Goal: Task Accomplishment & Management: Use online tool/utility

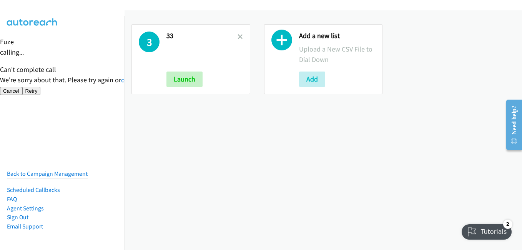
click at [238, 38] on icon at bounding box center [240, 37] width 5 height 5
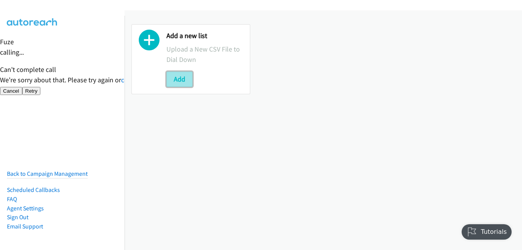
click at [174, 79] on button "Add" at bounding box center [180, 79] width 26 height 15
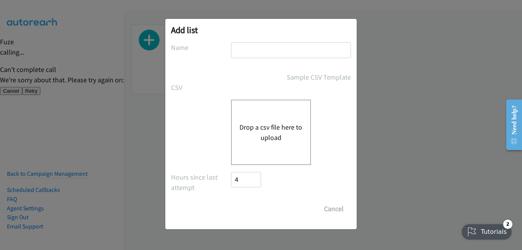
click at [243, 52] on input "text" at bounding box center [291, 50] width 120 height 16
type input "31"
click at [271, 140] on button "Drop a csv file here to upload" at bounding box center [271, 132] width 63 height 21
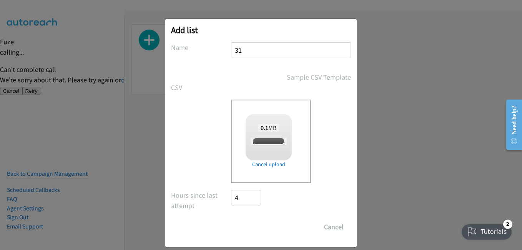
checkbox input "true"
click at [258, 226] on input "Save List" at bounding box center [251, 226] width 40 height 15
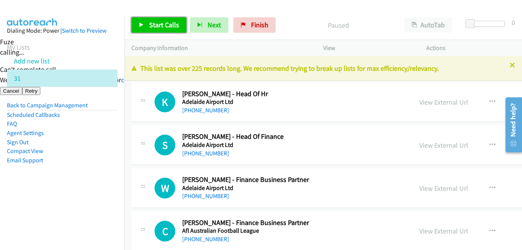
click at [167, 23] on span "Start Calls" at bounding box center [164, 24] width 30 height 9
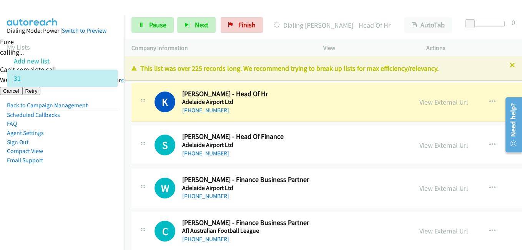
click at [83, 194] on aside "Dialing Mode: Power | Switch to Preview My Lists Add new list 31 Back to Campai…" at bounding box center [62, 108] width 125 height 184
click at [94, 154] on li "Compact View" at bounding box center [62, 151] width 111 height 9
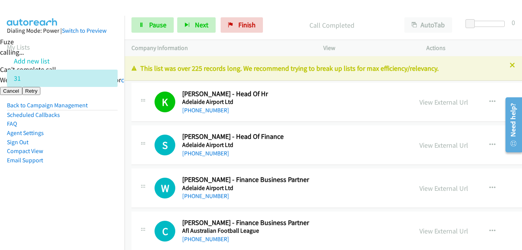
drag, startPoint x: 58, startPoint y: 203, endPoint x: 257, endPoint y: 142, distance: 208.1
click at [61, 199] on nav "Dialing Mode: Power | Switch to Preview My Lists Add new list 31 Back to Campai…" at bounding box center [62, 141] width 125 height 250
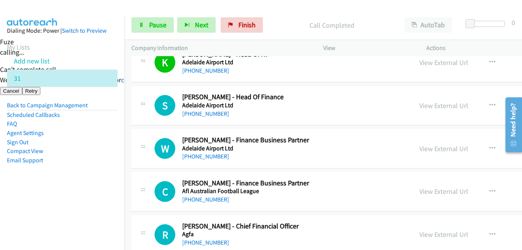
scroll to position [77, 0]
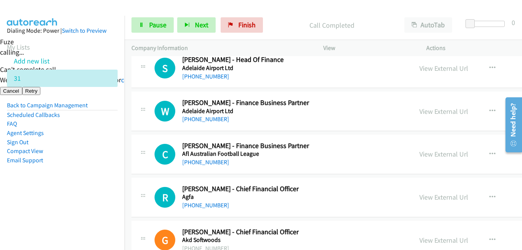
drag, startPoint x: 68, startPoint y: 191, endPoint x: 149, endPoint y: 174, distance: 82.6
click at [68, 191] on aside "Dialing Mode: Power | Switch to Preview My Lists Add new list 31 Back to Campai…" at bounding box center [62, 108] width 125 height 184
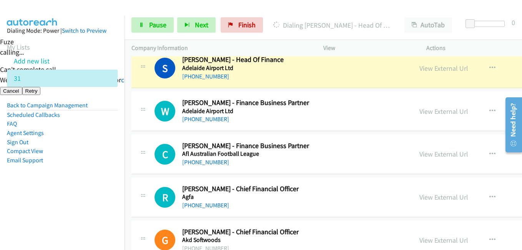
click at [478, 25] on div at bounding box center [487, 24] width 35 height 6
click at [95, 190] on aside "Dialing Mode: Power | Switch to Preview My Lists Add new list 31 Back to Campai…" at bounding box center [62, 108] width 125 height 184
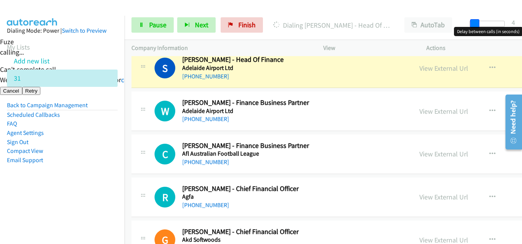
drag, startPoint x: 476, startPoint y: 25, endPoint x: 472, endPoint y: 25, distance: 4.3
click at [472, 25] on span at bounding box center [474, 23] width 9 height 9
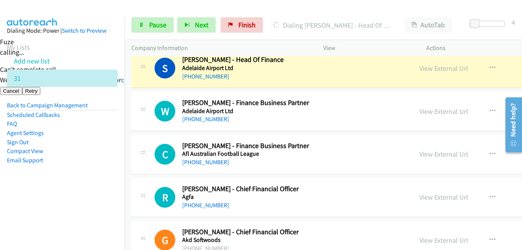
drag, startPoint x: 38, startPoint y: 152, endPoint x: 148, endPoint y: 16, distance: 175.1
click at [38, 151] on link "Compact View" at bounding box center [25, 150] width 36 height 7
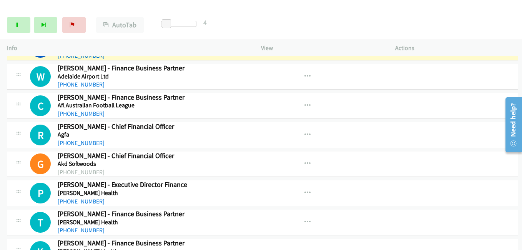
click at [148, 16] on div "Start Calls Pause Next Finish Dialing Sarah Westmoreland - Head Of Finance Auto…" at bounding box center [261, 25] width 522 height 30
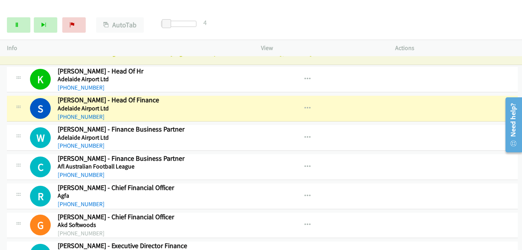
scroll to position [0, 0]
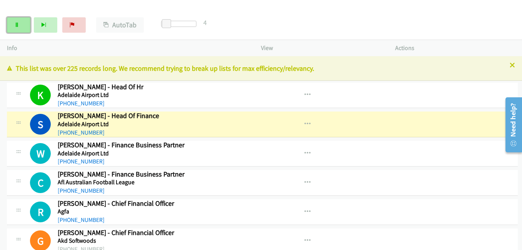
click at [15, 23] on icon at bounding box center [16, 25] width 5 height 5
click at [305, 151] on icon "button" at bounding box center [308, 153] width 6 height 6
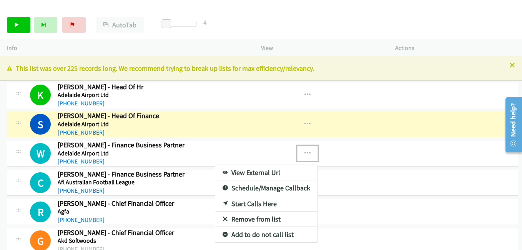
click at [265, 175] on link "View External Url" at bounding box center [266, 172] width 102 height 15
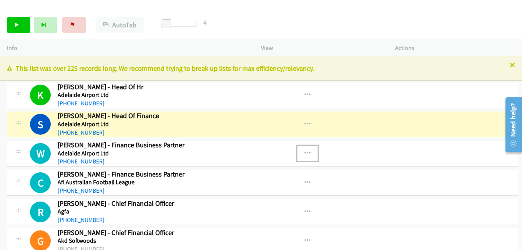
click at [305, 153] on icon "button" at bounding box center [308, 153] width 6 height 6
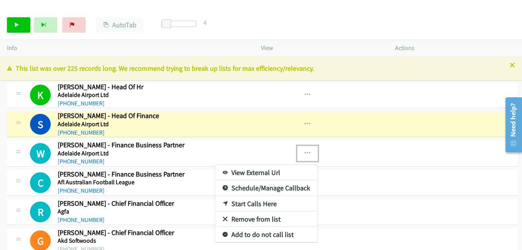
click at [258, 202] on link "Start Calls Here" at bounding box center [266, 203] width 102 height 15
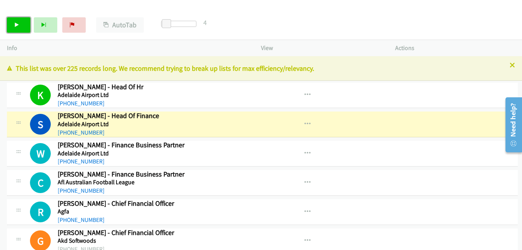
click at [10, 27] on link "Start Calls" at bounding box center [18, 24] width 23 height 15
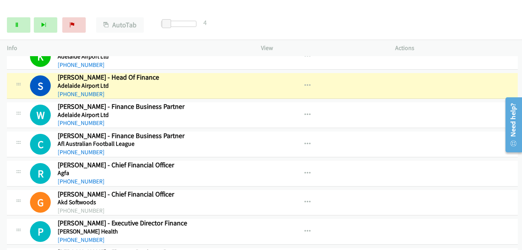
click at [6, 139] on td "C Callback Scheduled Cameron Dore - Finance Business Partner Afl Australian Foo…" at bounding box center [262, 144] width 525 height 29
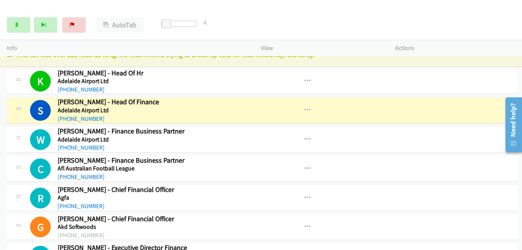
scroll to position [0, 0]
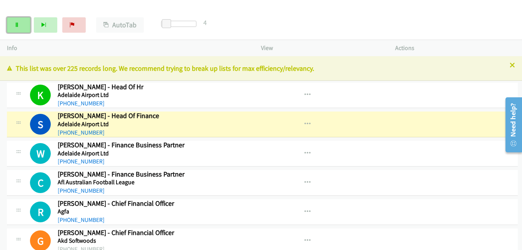
click at [20, 24] on link "Pause" at bounding box center [18, 24] width 23 height 15
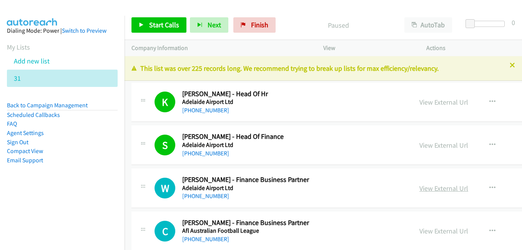
click at [420, 187] on link "View External Url" at bounding box center [444, 188] width 49 height 9
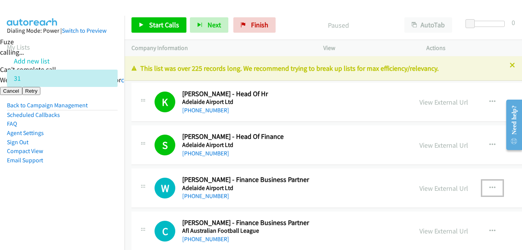
click at [490, 185] on icon "button" at bounding box center [493, 188] width 6 height 6
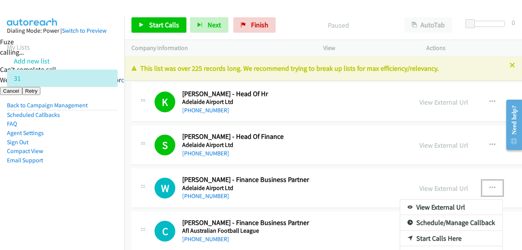
click at [445, 236] on link "Start Calls Here" at bounding box center [451, 238] width 102 height 15
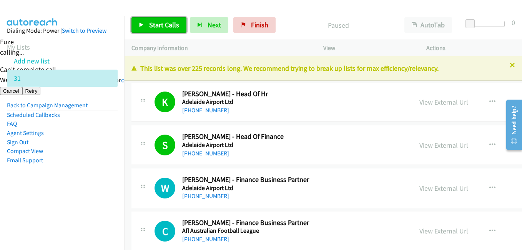
click at [174, 26] on span "Start Calls" at bounding box center [164, 24] width 30 height 9
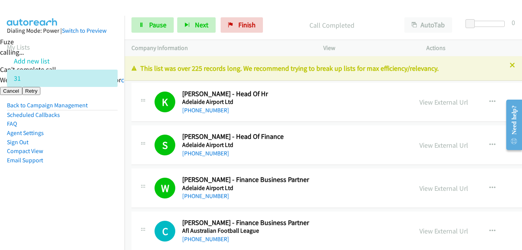
click at [68, 188] on aside "Dialing Mode: Power | Switch to Preview My Lists Add new list 31 Back to Campai…" at bounding box center [62, 108] width 125 height 184
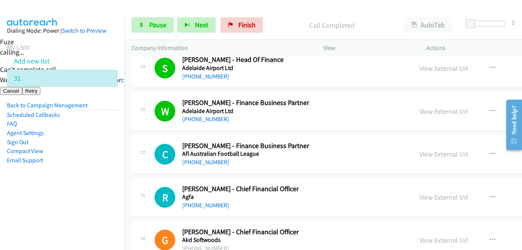
drag, startPoint x: 68, startPoint y: 189, endPoint x: 190, endPoint y: 174, distance: 123.2
click at [72, 188] on aside "Dialing Mode: Power | Switch to Preview My Lists Add new list 31 Back to Campai…" at bounding box center [62, 108] width 125 height 184
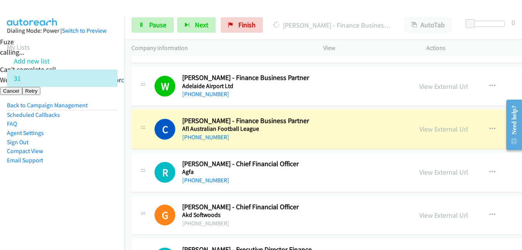
scroll to position [115, 0]
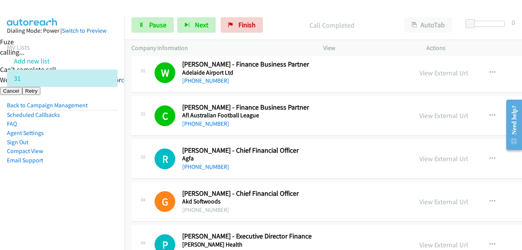
drag, startPoint x: 76, startPoint y: 175, endPoint x: 95, endPoint y: 171, distance: 19.5
click at [77, 175] on aside "Dialing Mode: Power | Switch to Preview My Lists Add new list 31 Back to Campai…" at bounding box center [62, 108] width 125 height 184
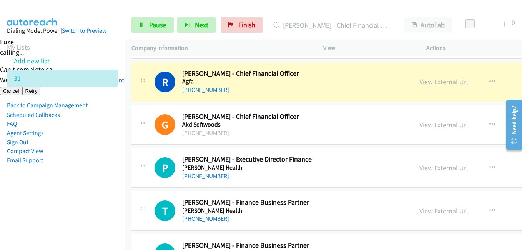
click at [80, 204] on nav "Dialing Mode: Power | Switch to Preview My Lists Add new list 31 Back to Campai…" at bounding box center [62, 141] width 125 height 250
click at [421, 80] on link "View External Url" at bounding box center [444, 81] width 49 height 9
click at [140, 21] on link "Pause" at bounding box center [153, 24] width 42 height 15
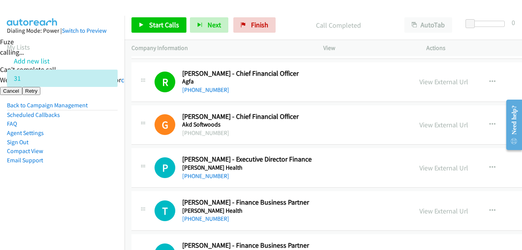
click at [97, 206] on nav "Dialing Mode: Power | Switch to Preview My Lists Add new list 31 Back to Campai…" at bounding box center [62, 141] width 125 height 250
drag, startPoint x: 94, startPoint y: 189, endPoint x: 111, endPoint y: 166, distance: 28.1
click at [95, 188] on aside "Dialing Mode: Power | Switch to Preview My Lists Add new list 31 Back to Campai…" at bounding box center [62, 108] width 125 height 184
click at [431, 78] on link "View External Url" at bounding box center [444, 81] width 49 height 9
click at [159, 27] on span "Start Calls" at bounding box center [164, 24] width 30 height 9
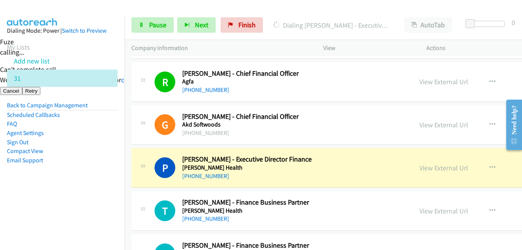
click at [63, 171] on aside "Dialing Mode: Power | Switch to Preview My Lists Add new list 31 Back to Campai…" at bounding box center [62, 108] width 125 height 184
click at [148, 30] on link "Pause" at bounding box center [153, 24] width 42 height 15
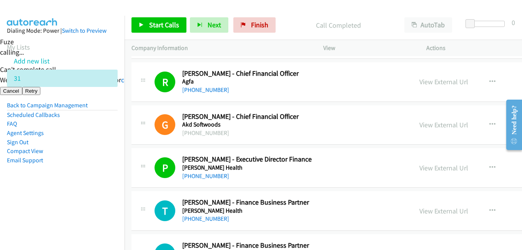
drag, startPoint x: 98, startPoint y: 181, endPoint x: 143, endPoint y: 80, distance: 111.0
click at [98, 177] on aside "Dialing Mode: Power | Switch to Preview My Lists Add new list 31 Back to Campai…" at bounding box center [62, 108] width 125 height 184
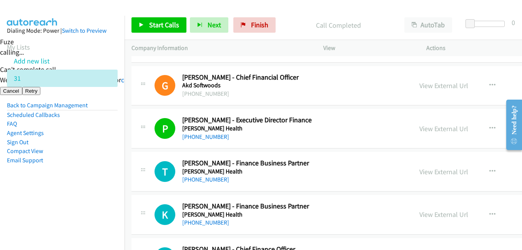
scroll to position [269, 0]
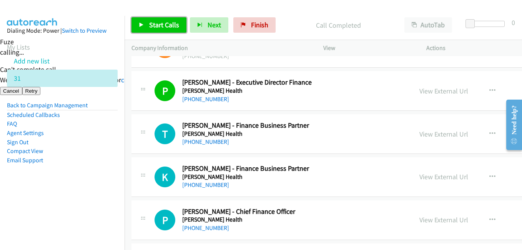
click at [167, 28] on span "Start Calls" at bounding box center [164, 24] width 30 height 9
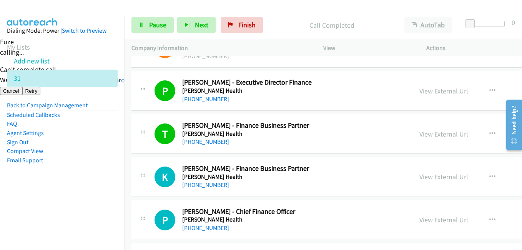
click at [102, 168] on aside "Dialing Mode: Power | Switch to Preview My Lists Add new list 31 Back to Campai…" at bounding box center [62, 108] width 125 height 184
click at [161, 25] on span "Pause" at bounding box center [157, 24] width 17 height 9
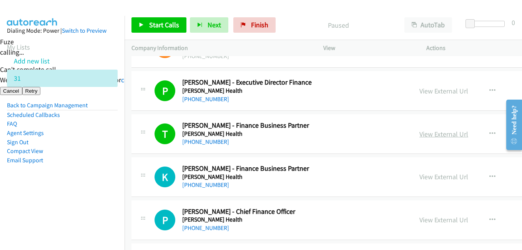
click at [420, 135] on link "View External Url" at bounding box center [444, 134] width 49 height 9
click at [55, 151] on li "Compact View" at bounding box center [62, 151] width 111 height 9
click at [420, 133] on link "View External Url" at bounding box center [444, 134] width 49 height 9
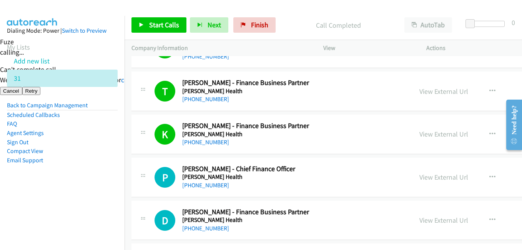
scroll to position [346, 0]
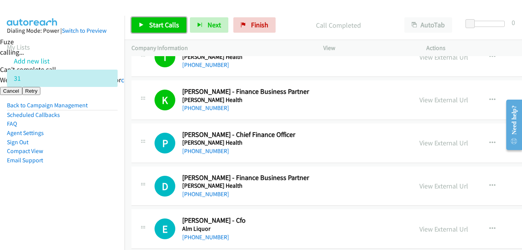
click at [154, 26] on span "Start Calls" at bounding box center [164, 24] width 30 height 9
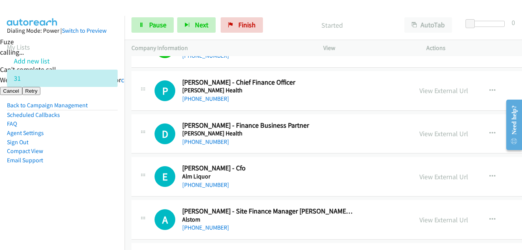
scroll to position [385, 0]
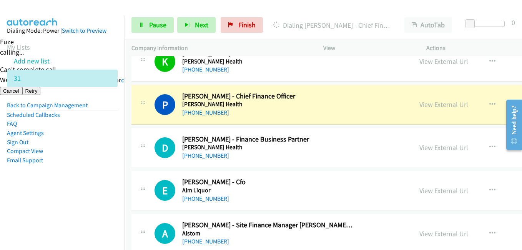
click at [79, 242] on nav "Dialing Mode: Power | Switch to Preview My Lists Add new list 31 Back to Campai…" at bounding box center [62, 141] width 125 height 250
click at [85, 187] on aside "Dialing Mode: Power | Switch to Preview My Lists Add new list 31 Back to Campai…" at bounding box center [62, 108] width 125 height 184
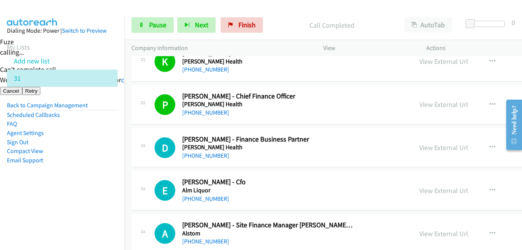
scroll to position [423, 0]
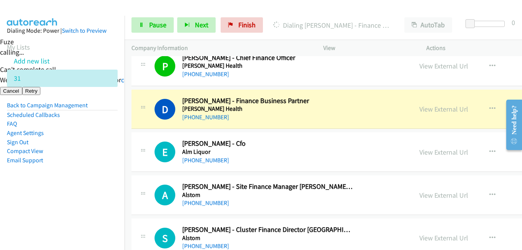
click at [83, 170] on aside "Dialing Mode: Power | Switch to Preview My Lists Add new list 31 Back to Campai…" at bounding box center [62, 108] width 125 height 184
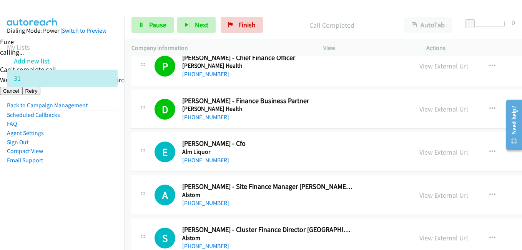
drag, startPoint x: 100, startPoint y: 197, endPoint x: 127, endPoint y: 194, distance: 26.7
click at [100, 197] on aside "Dialing Mode: Power | Switch to Preview My Lists Add new list 31 Back to Campai…" at bounding box center [62, 108] width 125 height 184
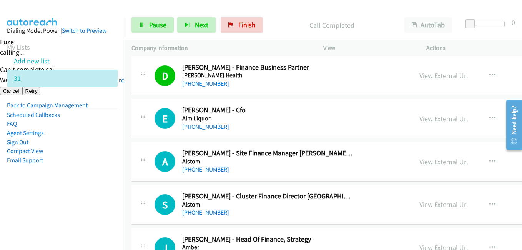
scroll to position [461, 0]
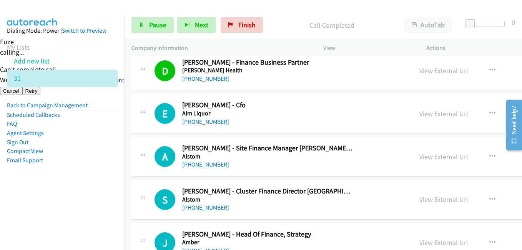
click at [113, 164] on aside "Dialing Mode: Power | Switch to Preview My Lists Add new list 31 Back to Campai…" at bounding box center [62, 108] width 125 height 184
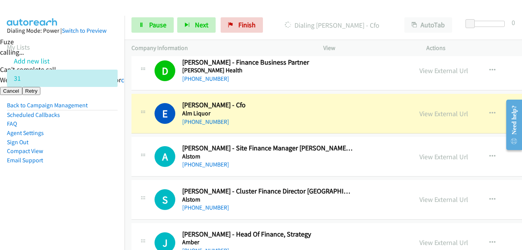
click at [111, 198] on aside "Dialing Mode: Power | Switch to Preview My Lists Add new list 31 Back to Campai…" at bounding box center [62, 108] width 125 height 184
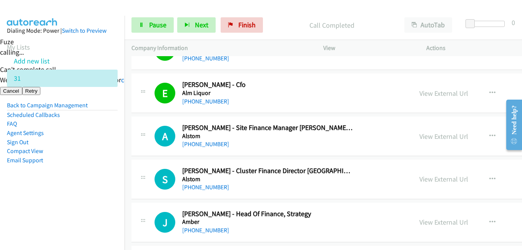
scroll to position [500, 0]
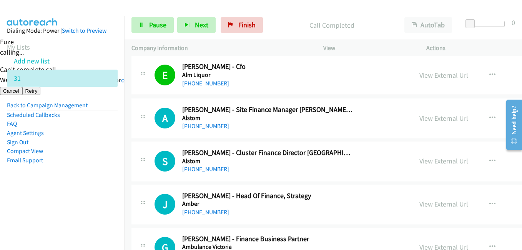
click at [49, 182] on aside "Dialing Mode: Power | Switch to Preview My Lists Add new list 31 Back to Campai…" at bounding box center [62, 108] width 125 height 184
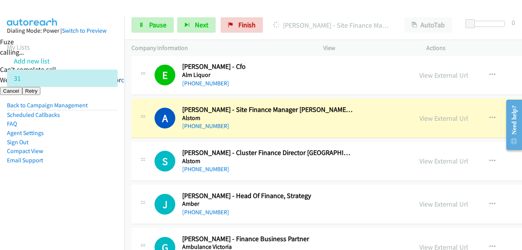
click at [109, 189] on aside "Dialing Mode: Power | Switch to Preview My Lists Add new list 31 Back to Campai…" at bounding box center [62, 108] width 125 height 184
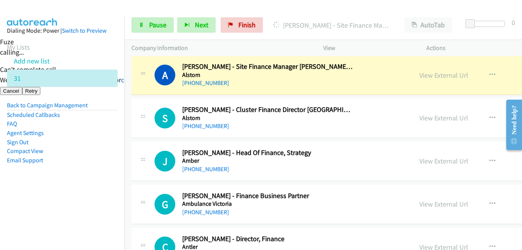
scroll to position [577, 0]
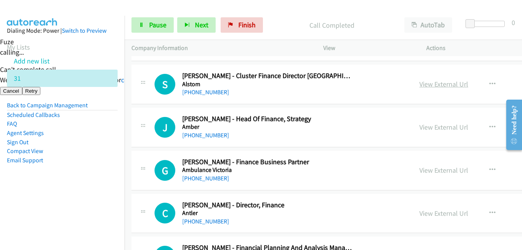
click at [433, 80] on link "View External Url" at bounding box center [444, 84] width 49 height 9
drag, startPoint x: 102, startPoint y: 160, endPoint x: 218, endPoint y: 141, distance: 117.3
click at [102, 160] on li "Email Support" at bounding box center [62, 160] width 111 height 9
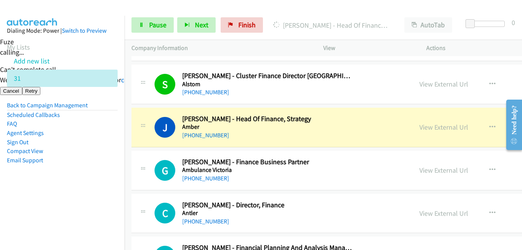
drag, startPoint x: 93, startPoint y: 199, endPoint x: 283, endPoint y: 172, distance: 191.9
click at [98, 198] on aside "Dialing Mode: Power | Switch to Preview My Lists Add new list 31 Back to Campai…" at bounding box center [62, 108] width 125 height 184
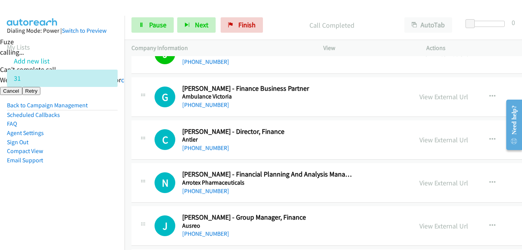
scroll to position [654, 0]
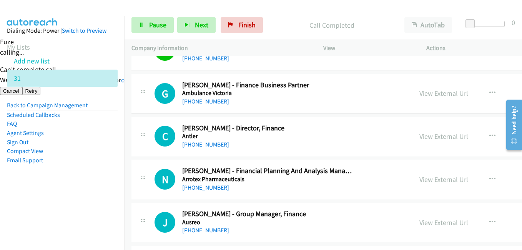
click at [87, 170] on aside "Dialing Mode: Power | Switch to Preview My Lists Add new list 31 Back to Campai…" at bounding box center [62, 108] width 125 height 184
click at [94, 183] on aside "Dialing Mode: Power | Switch to Preview My Lists Add new list 31 Back to Campai…" at bounding box center [62, 108] width 125 height 184
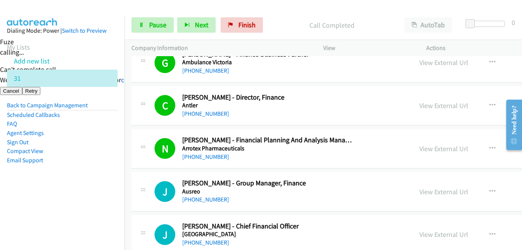
scroll to position [808, 0]
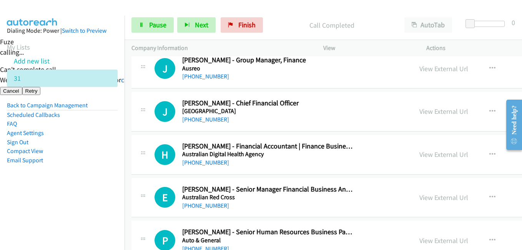
drag, startPoint x: 87, startPoint y: 168, endPoint x: 170, endPoint y: 151, distance: 84.5
click at [87, 168] on aside "Dialing Mode: Power | Switch to Preview My Lists Add new list 31 Back to Campai…" at bounding box center [62, 108] width 125 height 184
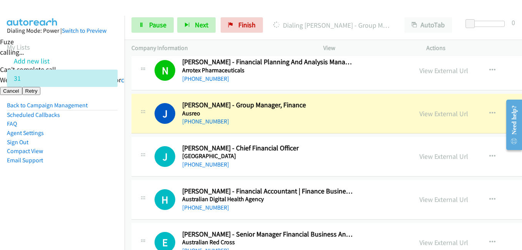
scroll to position [731, 0]
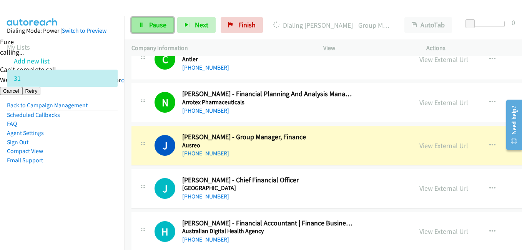
click at [157, 24] on span "Pause" at bounding box center [157, 24] width 17 height 9
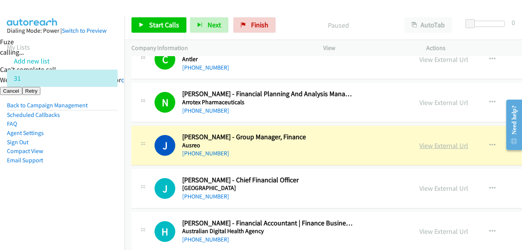
click at [433, 145] on link "View External Url" at bounding box center [444, 145] width 49 height 9
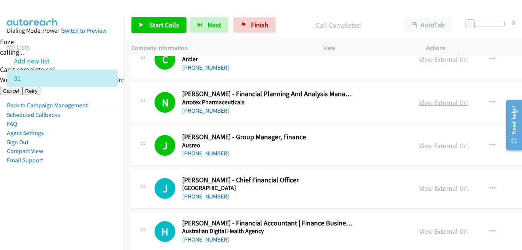
click at [431, 103] on link "View External Url" at bounding box center [444, 102] width 49 height 9
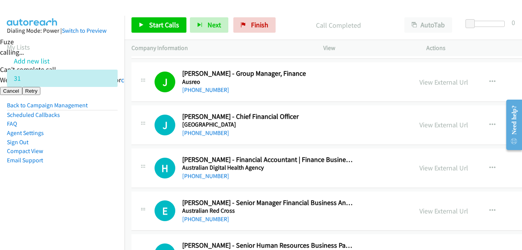
scroll to position [808, 0]
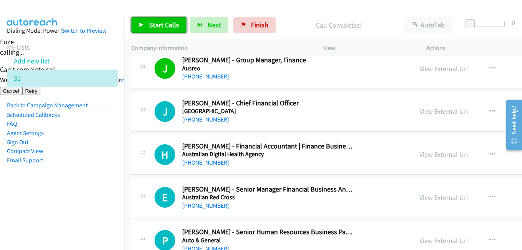
click at [167, 28] on span "Start Calls" at bounding box center [164, 24] width 30 height 9
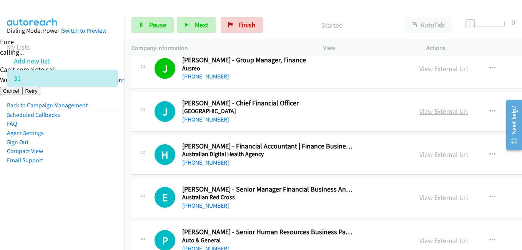
click at [429, 112] on link "View External Url" at bounding box center [444, 111] width 49 height 9
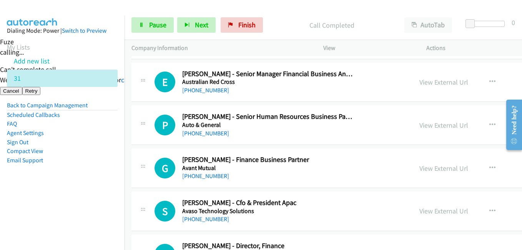
click at [92, 147] on li "Compact View" at bounding box center [62, 151] width 111 height 9
drag, startPoint x: 76, startPoint y: 196, endPoint x: 98, endPoint y: 196, distance: 21.5
click at [76, 196] on aside "Dialing Mode: Power | Switch to Preview My Lists Add new list 31 Back to Campai…" at bounding box center [62, 108] width 125 height 184
drag, startPoint x: 77, startPoint y: 202, endPoint x: 175, endPoint y: 187, distance: 100.0
click at [77, 202] on nav "Dialing Mode: Power | Switch to Preview My Lists Add new list 31 Back to Campai…" at bounding box center [62, 141] width 125 height 250
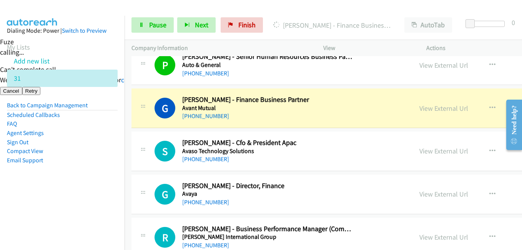
scroll to position [961, 0]
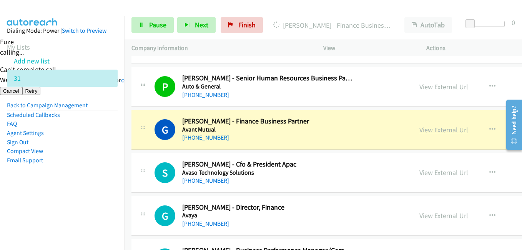
click at [420, 131] on link "View External Url" at bounding box center [444, 129] width 49 height 9
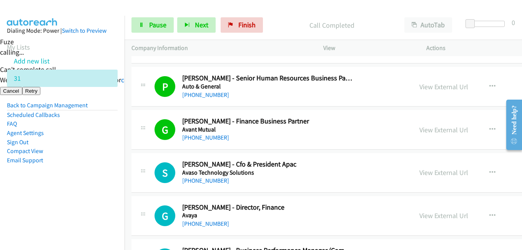
scroll to position [1000, 0]
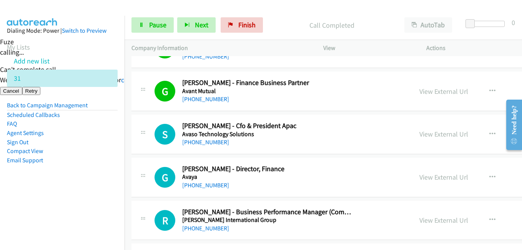
click at [70, 164] on li "Email Support" at bounding box center [62, 160] width 111 height 9
click at [60, 211] on nav "Dialing Mode: Power | Switch to Preview My Lists Add new list 31 Back to Campai…" at bounding box center [62, 141] width 125 height 250
drag, startPoint x: 53, startPoint y: 203, endPoint x: 81, endPoint y: 198, distance: 28.5
click at [53, 203] on nav "Dialing Mode: Power | Switch to Preview My Lists Add new list 31 Back to Campai…" at bounding box center [62, 141] width 125 height 250
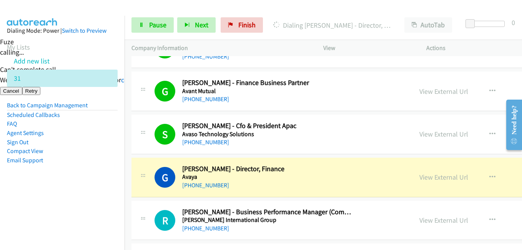
drag, startPoint x: 107, startPoint y: 193, endPoint x: 203, endPoint y: 178, distance: 98.1
click at [107, 193] on aside "Dialing Mode: Power | Switch to Preview My Lists Add new list 31 Back to Campai…" at bounding box center [62, 108] width 125 height 184
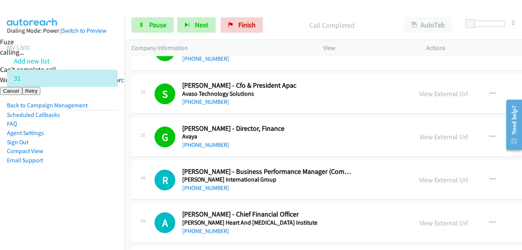
scroll to position [1077, 0]
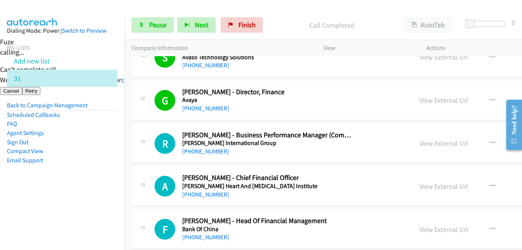
drag, startPoint x: 111, startPoint y: 167, endPoint x: 276, endPoint y: 142, distance: 167.6
click at [111, 167] on aside "Dialing Mode: Power | Switch to Preview My Lists Add new list 31 Back to Campai…" at bounding box center [62, 108] width 125 height 184
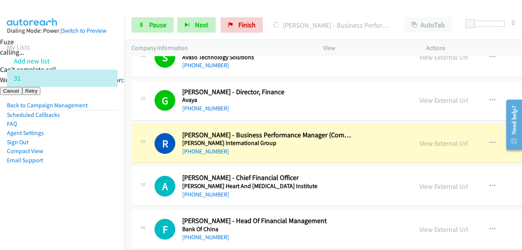
click at [91, 200] on nav "Dialing Mode: Power | Switch to Preview My Lists Add new list 31 Back to Campai…" at bounding box center [62, 141] width 125 height 250
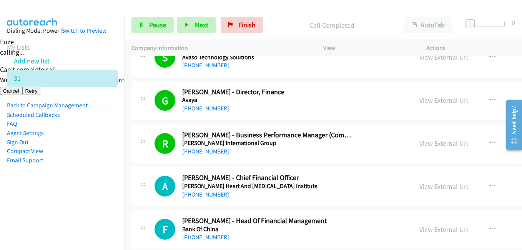
scroll to position [1154, 0]
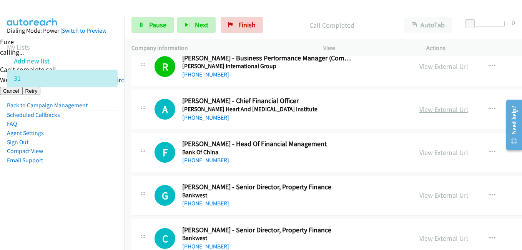
click at [421, 110] on link "View External Url" at bounding box center [444, 109] width 49 height 9
click at [100, 183] on aside "Dialing Mode: Power | Switch to Preview My Lists Add new list 31 Back to Campai…" at bounding box center [62, 108] width 125 height 184
click at [435, 153] on link "View External Url" at bounding box center [444, 152] width 49 height 9
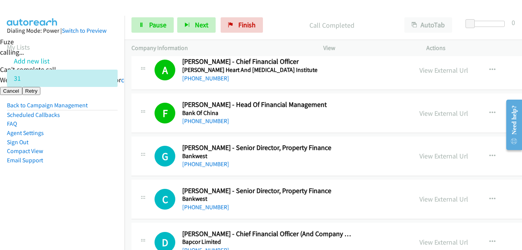
scroll to position [1231, 0]
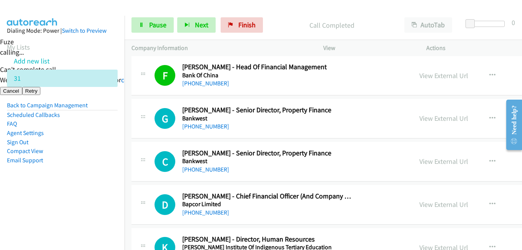
click at [115, 200] on nav "Dialing Mode: Power | Switch to Preview My Lists Add new list 31 Back to Campai…" at bounding box center [62, 141] width 125 height 250
click at [62, 187] on aside "Dialing Mode: Power | Switch to Preview My Lists Add new list 31 Back to Campai…" at bounding box center [62, 108] width 125 height 184
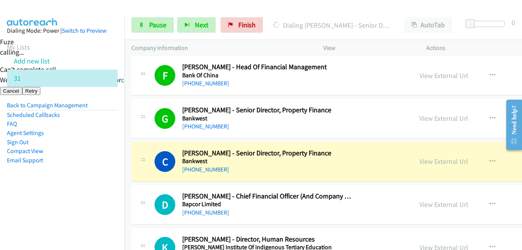
drag, startPoint x: 88, startPoint y: 187, endPoint x: 203, endPoint y: 179, distance: 114.9
click at [94, 186] on aside "Dialing Mode: Power | Switch to Preview My Lists Add new list 31 Back to Campai…" at bounding box center [62, 108] width 125 height 184
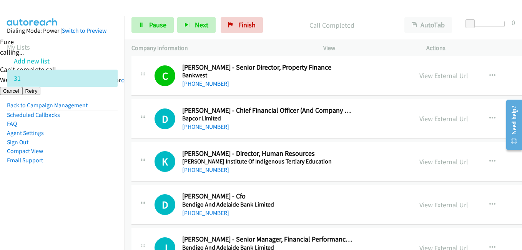
scroll to position [1307, 0]
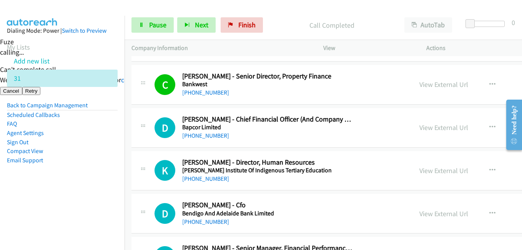
click at [89, 160] on li "Email Support" at bounding box center [62, 160] width 111 height 9
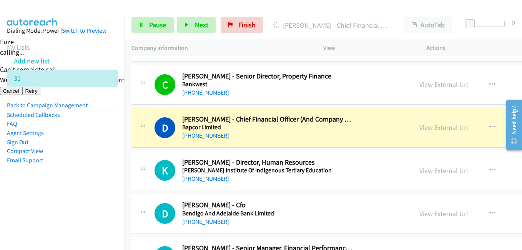
drag, startPoint x: 87, startPoint y: 231, endPoint x: 183, endPoint y: 204, distance: 100.3
click at [88, 230] on nav "Dialing Mode: Power | Switch to Preview My Lists Add new list 31 Back to Campai…" at bounding box center [62, 141] width 125 height 250
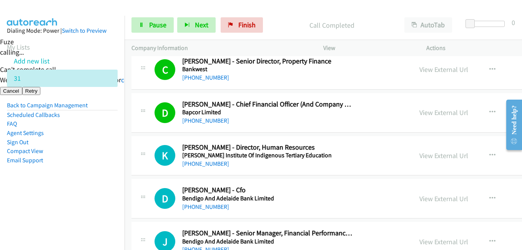
scroll to position [1346, 0]
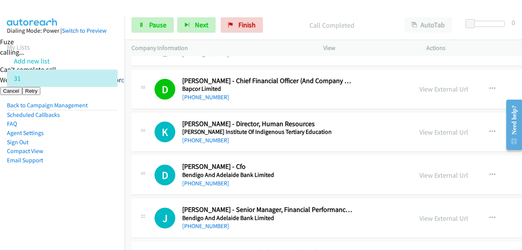
drag, startPoint x: 78, startPoint y: 199, endPoint x: 142, endPoint y: 186, distance: 65.9
click at [84, 197] on aside "Dialing Mode: Power | Switch to Preview My Lists Add new list 31 Back to Campai…" at bounding box center [62, 108] width 125 height 184
click at [91, 197] on aside "Dialing Mode: Power | Switch to Preview My Lists Add new list 31 Back to Campai…" at bounding box center [62, 108] width 125 height 184
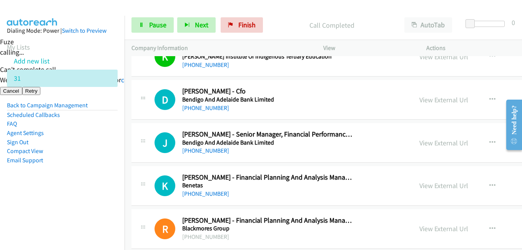
scroll to position [1423, 0]
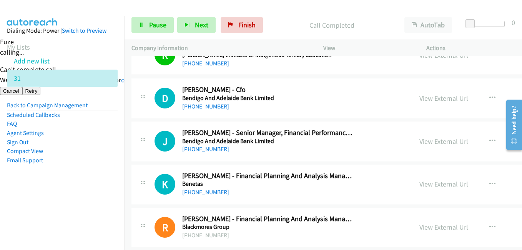
click at [82, 178] on aside "Dialing Mode: Power | Switch to Preview My Lists Add new list 31 Back to Campai…" at bounding box center [62, 108] width 125 height 184
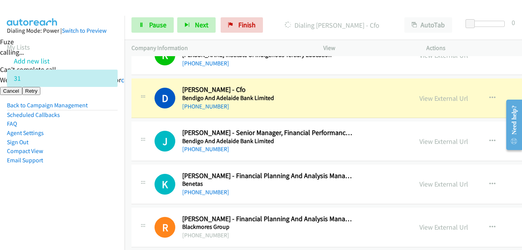
drag, startPoint x: 77, startPoint y: 219, endPoint x: 170, endPoint y: 193, distance: 96.8
click at [89, 218] on nav "Dialing Mode: Power | Switch to Preview My Lists Add new list 31 Back to Campai…" at bounding box center [62, 141] width 125 height 250
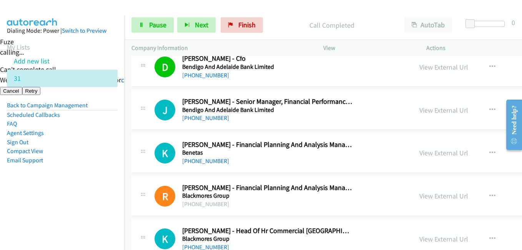
scroll to position [1461, 0]
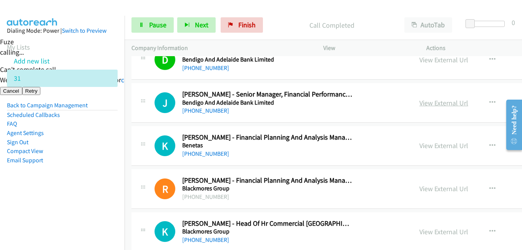
click at [440, 101] on link "View External Url" at bounding box center [444, 102] width 49 height 9
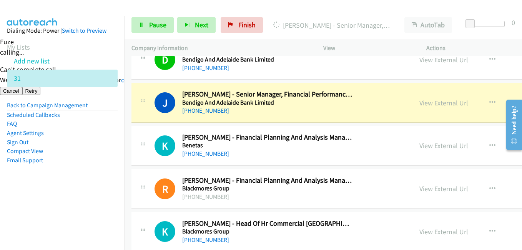
click at [87, 199] on aside "Dialing Mode: Power | Switch to Preview My Lists Add new list 31 Back to Campai…" at bounding box center [62, 108] width 125 height 184
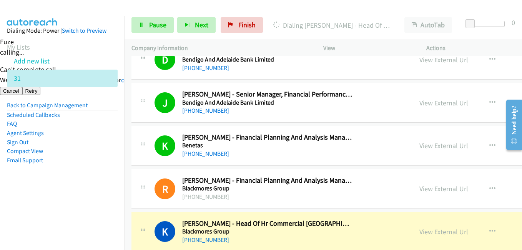
click at [50, 184] on aside "Dialing Mode: Power | Switch to Preview My Lists Add new list 31 Back to Campai…" at bounding box center [62, 108] width 125 height 184
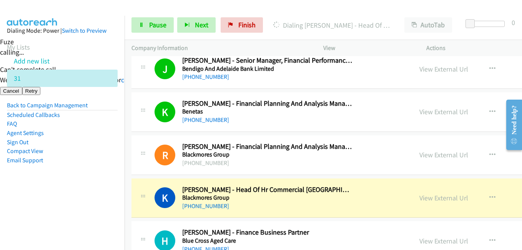
scroll to position [1538, 0]
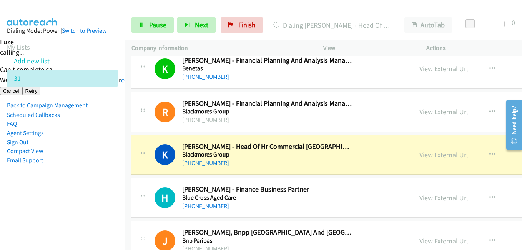
click at [429, 153] on link "View External Url" at bounding box center [444, 154] width 49 height 9
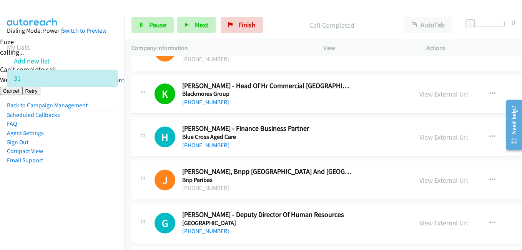
scroll to position [1615, 0]
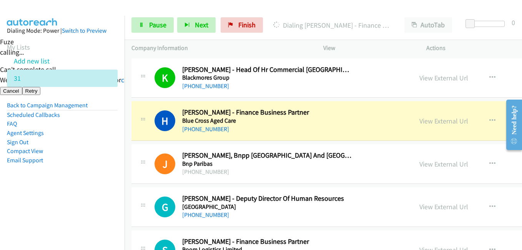
click at [94, 189] on aside "Dialing Mode: Power | Switch to Preview My Lists Add new list 31 Back to Campai…" at bounding box center [62, 108] width 125 height 184
click at [430, 117] on link "View External Url" at bounding box center [444, 121] width 49 height 9
click at [150, 27] on span "Pause" at bounding box center [157, 24] width 17 height 9
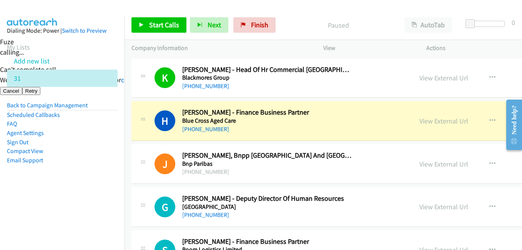
drag, startPoint x: 93, startPoint y: 195, endPoint x: 94, endPoint y: 189, distance: 5.9
click at [93, 195] on aside "Dialing Mode: Power | Switch to Preview My Lists Add new list 31 Back to Campai…" at bounding box center [62, 108] width 125 height 184
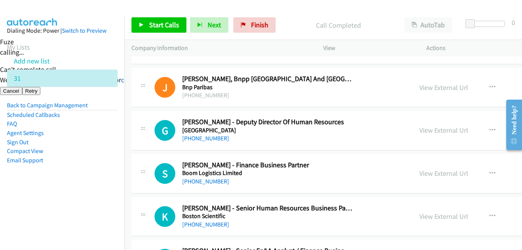
scroll to position [1692, 0]
drag, startPoint x: 170, startPoint y: 15, endPoint x: 168, endPoint y: 22, distance: 6.7
click at [170, 16] on div "Start Calls Pause Next Finish Call Completed AutoTab AutoTab 0" at bounding box center [324, 25] width 398 height 30
click at [168, 22] on span "Start Calls" at bounding box center [164, 24] width 30 height 9
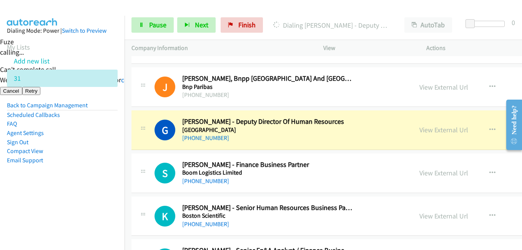
drag, startPoint x: 47, startPoint y: 182, endPoint x: 102, endPoint y: 175, distance: 55.1
click at [47, 182] on aside "Dialing Mode: Power | Switch to Preview My Lists Add new list 31 Back to Campai…" at bounding box center [62, 108] width 125 height 184
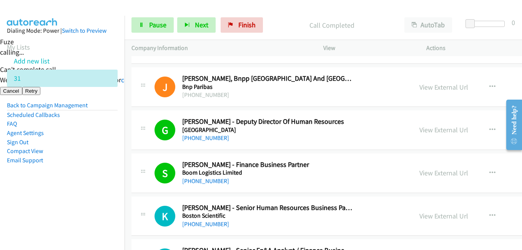
click at [74, 192] on aside "Dialing Mode: Power | Switch to Preview My Lists Add new list 31 Back to Campai…" at bounding box center [62, 108] width 125 height 184
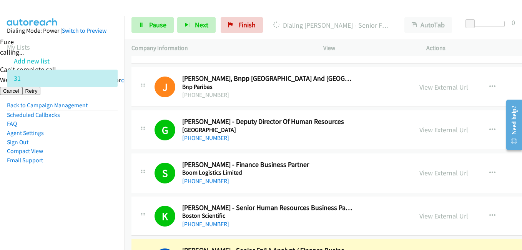
drag, startPoint x: 97, startPoint y: 175, endPoint x: 226, endPoint y: 143, distance: 132.6
click at [101, 175] on aside "Dialing Mode: Power | Switch to Preview My Lists Add new list 31 Back to Campai…" at bounding box center [62, 108] width 125 height 184
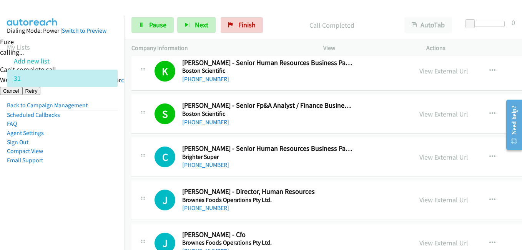
scroll to position [1884, 0]
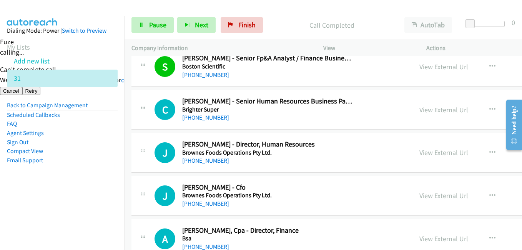
drag, startPoint x: 90, startPoint y: 160, endPoint x: 122, endPoint y: 155, distance: 33.1
click at [90, 159] on li "Email Support" at bounding box center [62, 160] width 111 height 9
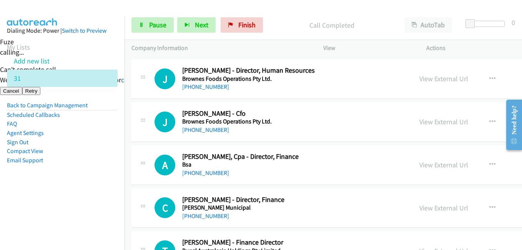
scroll to position [1961, 0]
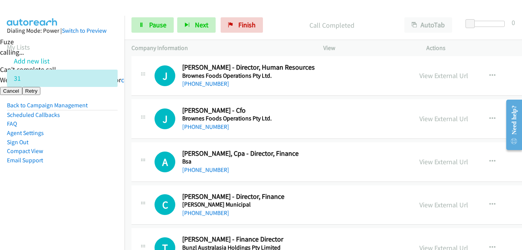
click at [113, 198] on aside "Dialing Mode: Power | Switch to Preview My Lists Add new list 31 Back to Campai…" at bounding box center [62, 108] width 125 height 184
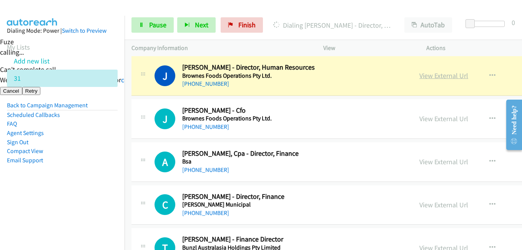
click at [435, 75] on link "View External Url" at bounding box center [444, 75] width 49 height 9
drag, startPoint x: 151, startPoint y: 27, endPoint x: 157, endPoint y: 27, distance: 5.8
click at [152, 27] on span "Pause" at bounding box center [157, 24] width 17 height 9
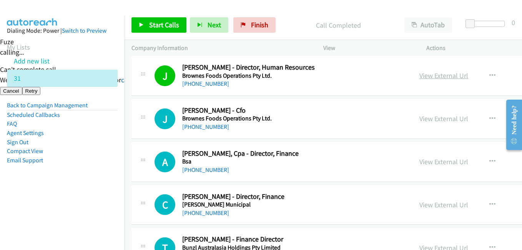
click at [435, 76] on link "View External Url" at bounding box center [444, 75] width 49 height 9
click at [152, 22] on span "Start Calls" at bounding box center [164, 24] width 30 height 9
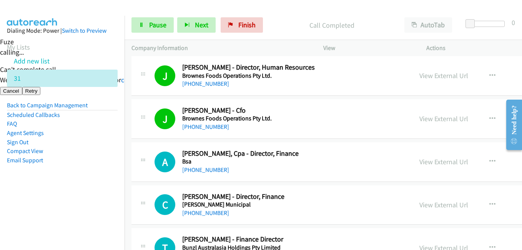
drag, startPoint x: 102, startPoint y: 170, endPoint x: 114, endPoint y: 168, distance: 12.8
click at [102, 170] on aside "Dialing Mode: Power | Switch to Preview My Lists Add new list 31 Back to Campai…" at bounding box center [62, 108] width 125 height 184
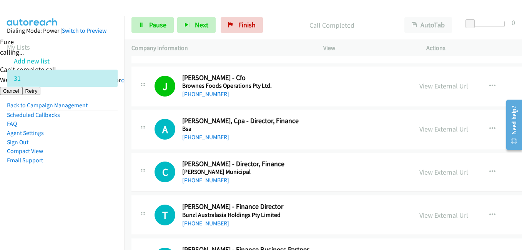
scroll to position [2038, 0]
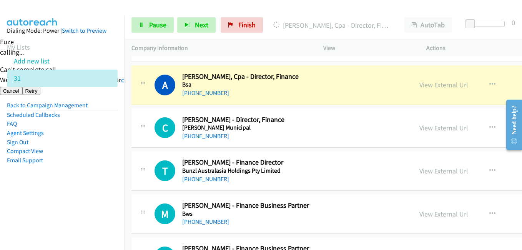
drag, startPoint x: 77, startPoint y: 181, endPoint x: 147, endPoint y: 120, distance: 92.4
click at [78, 180] on aside "Dialing Mode: Power | Switch to Preview My Lists Add new list 31 Back to Campai…" at bounding box center [62, 108] width 125 height 184
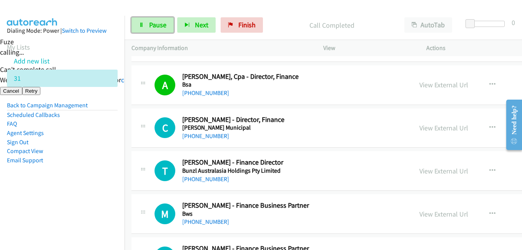
click at [167, 27] on link "Pause" at bounding box center [153, 24] width 42 height 15
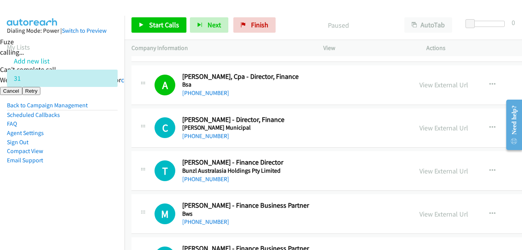
click at [110, 152] on li "Compact View" at bounding box center [62, 151] width 111 height 9
drag, startPoint x: 75, startPoint y: 176, endPoint x: 132, endPoint y: 157, distance: 60.9
click at [75, 176] on aside "Dialing Mode: Power | Switch to Preview My Lists Add new list 31 Back to Campai…" at bounding box center [62, 108] width 125 height 184
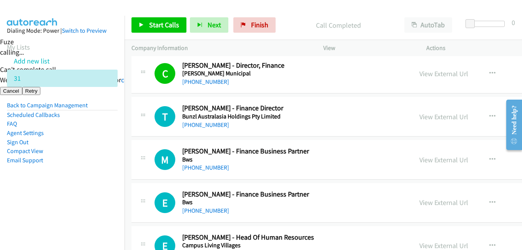
scroll to position [2115, 0]
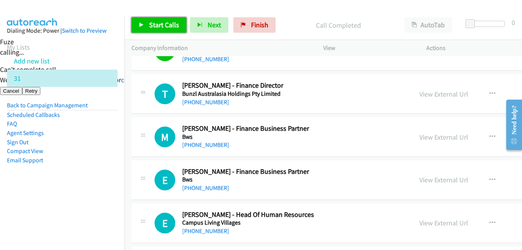
click at [163, 24] on span "Start Calls" at bounding box center [164, 24] width 30 height 9
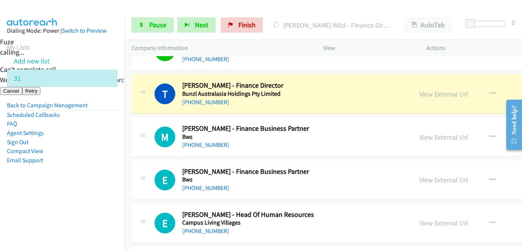
drag, startPoint x: 75, startPoint y: 177, endPoint x: 148, endPoint y: 157, distance: 75.2
click at [76, 177] on aside "Dialing Mode: Power | Switch to Preview My Lists Add new list 31 Back to Campai…" at bounding box center [62, 108] width 125 height 184
drag, startPoint x: 96, startPoint y: 178, endPoint x: 145, endPoint y: 173, distance: 49.4
click at [96, 177] on aside "Dialing Mode: Power | Switch to Preview My Lists Add new list 31 Back to Campai…" at bounding box center [62, 108] width 125 height 184
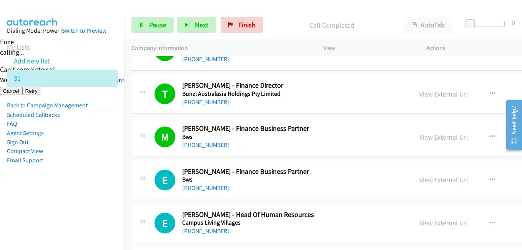
drag, startPoint x: 97, startPoint y: 165, endPoint x: 118, endPoint y: 160, distance: 21.7
click at [97, 165] on aside "Dialing Mode: Power | Switch to Preview My Lists Add new list 31 Back to Campai…" at bounding box center [62, 108] width 125 height 184
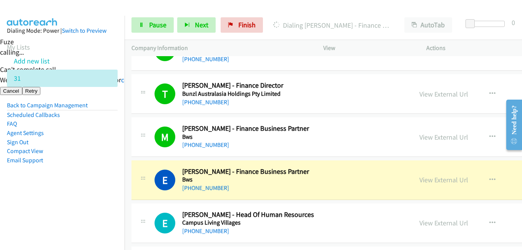
drag, startPoint x: 96, startPoint y: 170, endPoint x: 232, endPoint y: 168, distance: 136.5
click at [95, 169] on aside "Dialing Mode: Power | Switch to Preview My Lists Add new list 31 Back to Campai…" at bounding box center [62, 108] width 125 height 184
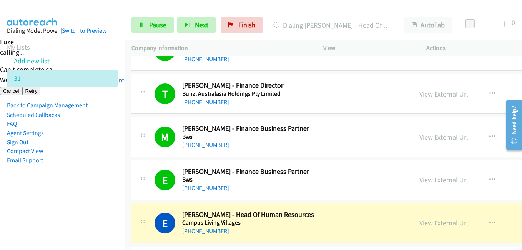
click at [111, 170] on aside "Dialing Mode: Power | Switch to Preview My Lists Add new list 31 Back to Campai…" at bounding box center [62, 108] width 125 height 184
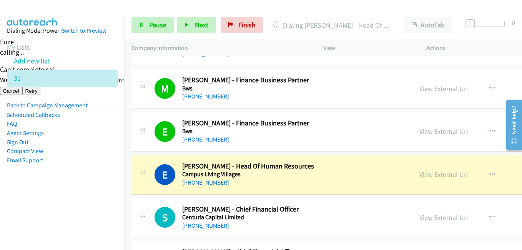
scroll to position [2230, 0]
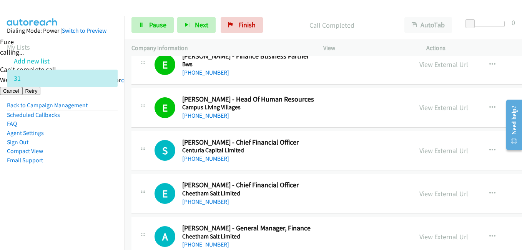
drag, startPoint x: 80, startPoint y: 181, endPoint x: 103, endPoint y: 175, distance: 24.5
click at [80, 180] on aside "Dialing Mode: Power | Switch to Preview My Lists Add new list 31 Back to Campai…" at bounding box center [62, 108] width 125 height 184
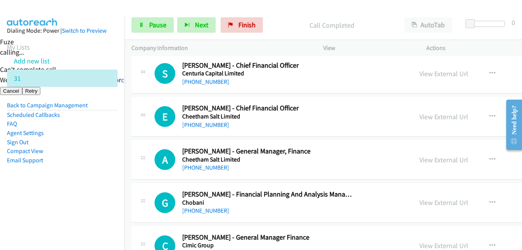
drag, startPoint x: 88, startPoint y: 155, endPoint x: 231, endPoint y: 110, distance: 150.7
click at [88, 155] on li "Compact View" at bounding box center [62, 151] width 111 height 9
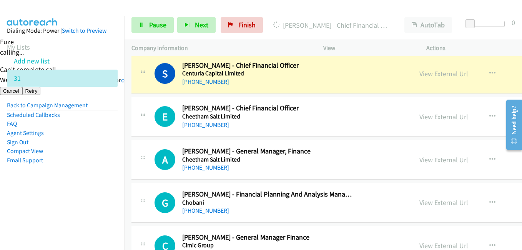
click at [105, 191] on aside "Dialing Mode: Power | Switch to Preview My Lists Add new list 31 Back to Campai…" at bounding box center [62, 108] width 125 height 184
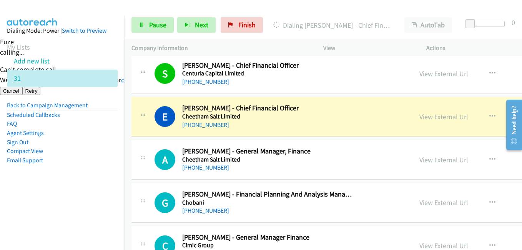
drag, startPoint x: 80, startPoint y: 133, endPoint x: 242, endPoint y: 103, distance: 165.1
click at [82, 133] on li "Agent Settings" at bounding box center [62, 132] width 111 height 9
click at [420, 116] on link "View External Url" at bounding box center [444, 116] width 49 height 9
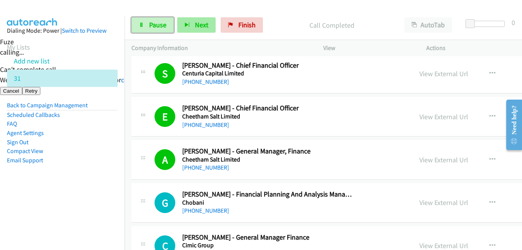
click at [153, 23] on span "Pause" at bounding box center [157, 24] width 17 height 9
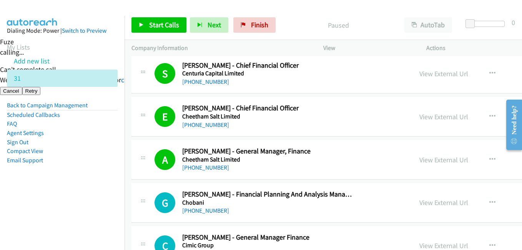
click at [106, 10] on div at bounding box center [257, 15] width 515 height 30
click at [78, 173] on aside "Dialing Mode: Power | Switch to Preview My Lists Add new list 31 Back to Campai…" at bounding box center [62, 108] width 125 height 184
drag, startPoint x: 93, startPoint y: 190, endPoint x: 105, endPoint y: 183, distance: 13.6
click at [105, 183] on aside "Dialing Mode: Power | Switch to Preview My Lists Add new list 31 Back to Campai…" at bounding box center [62, 108] width 125 height 184
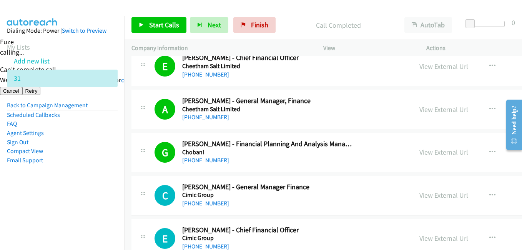
scroll to position [2384, 0]
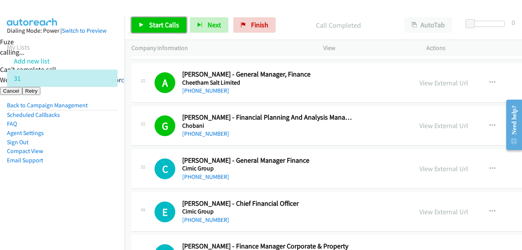
click at [168, 25] on span "Start Calls" at bounding box center [164, 24] width 30 height 9
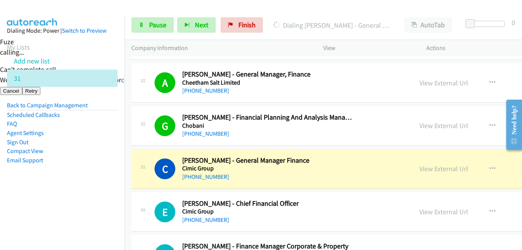
drag, startPoint x: 96, startPoint y: 193, endPoint x: 115, endPoint y: 63, distance: 131.4
click at [96, 192] on aside "Dialing Mode: Power | Switch to Preview My Lists Add new list 31 Back to Campai…" at bounding box center [62, 108] width 125 height 184
click at [151, 24] on span "Pause" at bounding box center [157, 24] width 17 height 9
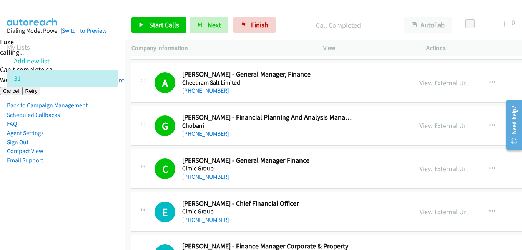
drag, startPoint x: 72, startPoint y: 203, endPoint x: 311, endPoint y: 10, distance: 307.7
click at [74, 199] on nav "Dialing Mode: Power | Switch to Preview My Lists Add new list 31 Back to Campai…" at bounding box center [62, 141] width 125 height 250
click at [167, 27] on span "Start Calls" at bounding box center [164, 24] width 30 height 9
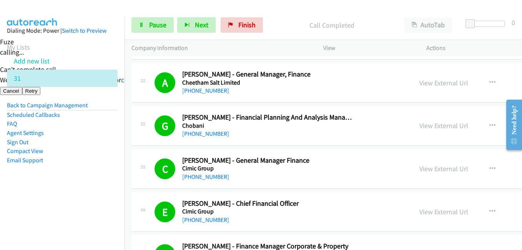
drag, startPoint x: 89, startPoint y: 141, endPoint x: 113, endPoint y: 140, distance: 23.9
click at [89, 141] on li "Sign Out" at bounding box center [62, 142] width 111 height 9
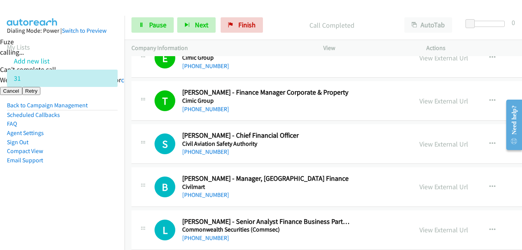
click at [85, 197] on aside "Dialing Mode: Power | Switch to Preview My Lists Add new list 31 Back to Campai…" at bounding box center [62, 108] width 125 height 184
click at [38, 179] on aside "Dialing Mode: Power | Switch to Preview My Lists Add new list 31 Back to Campai…" at bounding box center [62, 108] width 125 height 184
click at [150, 18] on link "Pause" at bounding box center [153, 24] width 42 height 15
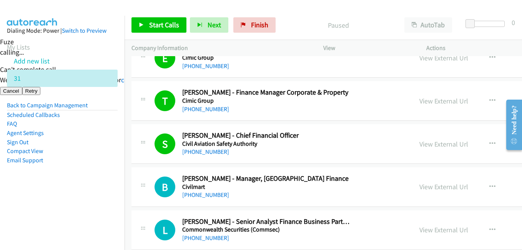
drag, startPoint x: 95, startPoint y: 161, endPoint x: 261, endPoint y: 137, distance: 167.8
click at [95, 161] on li "Email Support" at bounding box center [62, 160] width 111 height 9
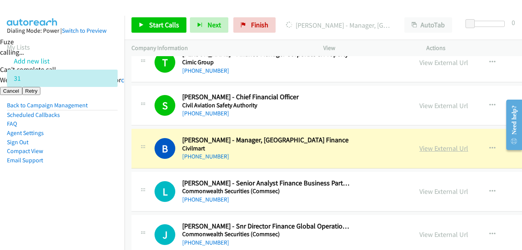
click at [420, 148] on link "View External Url" at bounding box center [444, 148] width 49 height 9
drag, startPoint x: 65, startPoint y: 201, endPoint x: 210, endPoint y: 181, distance: 147.1
click at [65, 201] on nav "Dialing Mode: Power | Switch to Preview My Lists Add new list 31 Back to Campai…" at bounding box center [62, 141] width 125 height 250
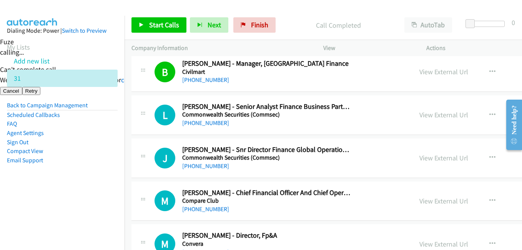
scroll to position [2653, 0]
click at [169, 28] on span "Start Calls" at bounding box center [164, 24] width 30 height 9
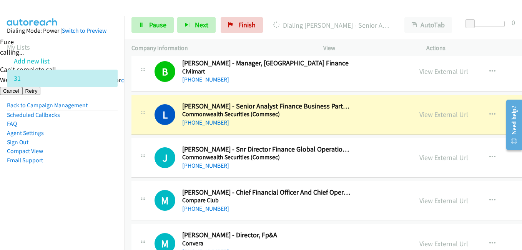
drag, startPoint x: 65, startPoint y: 184, endPoint x: 76, endPoint y: 99, distance: 85.7
click at [65, 183] on aside "Dialing Mode: Power | Switch to Preview My Lists Add new list 31 Back to Campai…" at bounding box center [62, 108] width 125 height 184
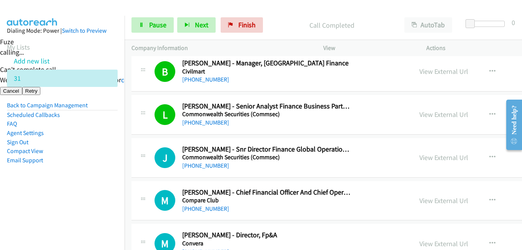
click at [81, 178] on aside "Dialing Mode: Power | Switch to Preview My Lists Add new list 31 Back to Campai…" at bounding box center [62, 108] width 125 height 184
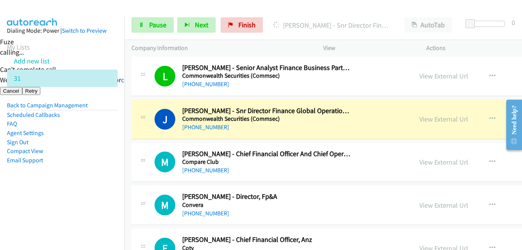
drag, startPoint x: 85, startPoint y: 152, endPoint x: 96, endPoint y: 146, distance: 12.4
click at [85, 152] on li "Compact View" at bounding box center [62, 151] width 111 height 9
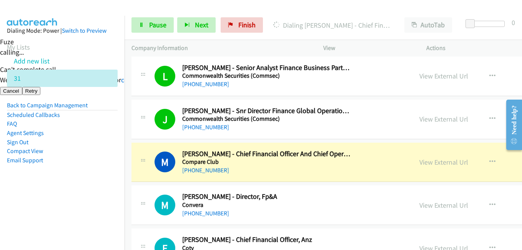
drag, startPoint x: 96, startPoint y: 159, endPoint x: 196, endPoint y: 136, distance: 102.7
click at [96, 159] on li "Email Support" at bounding box center [62, 160] width 111 height 9
click at [93, 196] on aside "Dialing Mode: Power | Switch to Preview My Lists Add new list 31 Back to Campai…" at bounding box center [62, 108] width 125 height 184
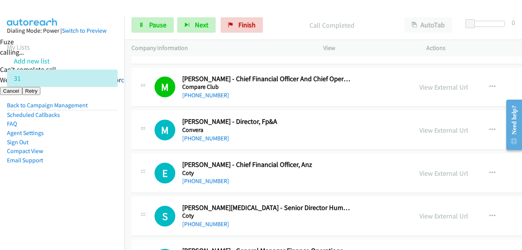
scroll to position [2807, 0]
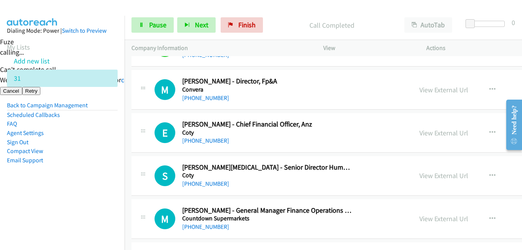
drag, startPoint x: 115, startPoint y: 179, endPoint x: 99, endPoint y: 175, distance: 16.1
click at [115, 179] on aside "Dialing Mode: Power | Switch to Preview My Lists Add new list 31 Back to Campai…" at bounding box center [62, 108] width 125 height 184
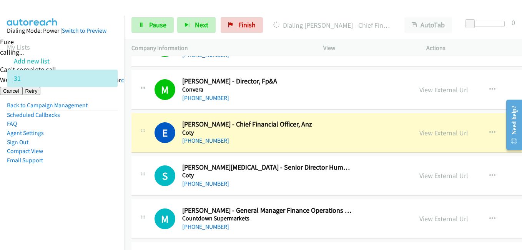
click at [85, 166] on aside "Dialing Mode: Power | Switch to Preview My Lists Add new list 31 Back to Campai…" at bounding box center [62, 108] width 125 height 184
drag, startPoint x: 92, startPoint y: 197, endPoint x: 102, endPoint y: 188, distance: 13.3
click at [92, 197] on aside "Dialing Mode: Power | Switch to Preview My Lists Add new list 31 Back to Campai…" at bounding box center [62, 108] width 125 height 184
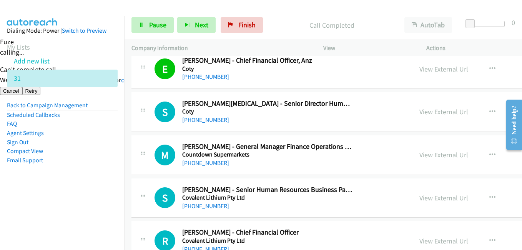
scroll to position [2884, 0]
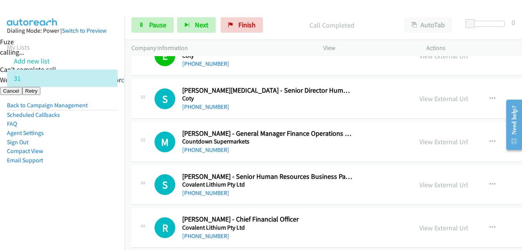
drag, startPoint x: 52, startPoint y: 170, endPoint x: 201, endPoint y: 140, distance: 151.7
click at [53, 170] on aside "Dialing Mode: Power | Switch to Preview My Lists Add new list 31 Back to Campai…" at bounding box center [62, 108] width 125 height 184
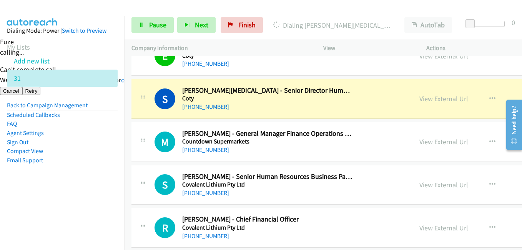
click at [88, 158] on li "Email Support" at bounding box center [62, 160] width 111 height 9
drag, startPoint x: 92, startPoint y: 194, endPoint x: 299, endPoint y: 170, distance: 209.1
click at [92, 194] on aside "Dialing Mode: Power | Switch to Preview My Lists Add new list 31 Back to Campai…" at bounding box center [62, 108] width 125 height 184
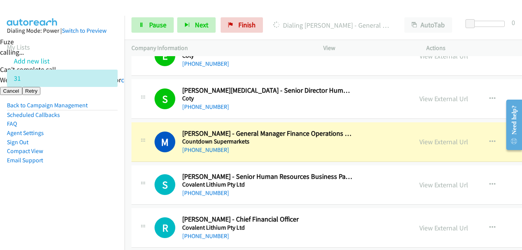
click at [9, 188] on aside "Dialing Mode: Power | Switch to Preview My Lists Add new list 31 Back to Campai…" at bounding box center [62, 108] width 125 height 184
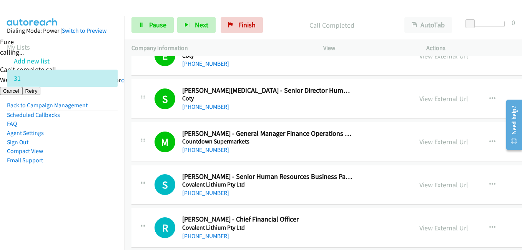
scroll to position [2961, 0]
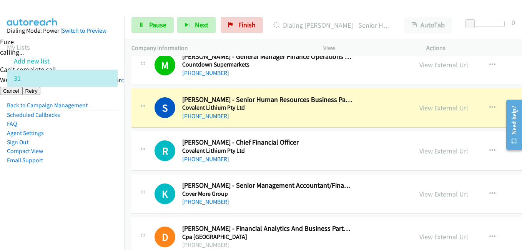
click at [43, 200] on nav "Dialing Mode: Power | Switch to Preview My Lists Add new list 31 Back to Campai…" at bounding box center [62, 141] width 125 height 250
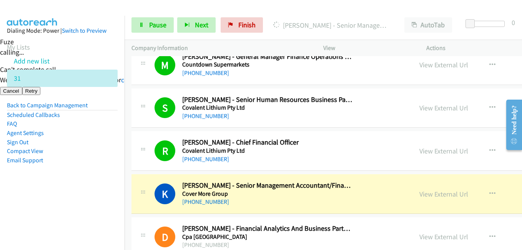
click at [93, 208] on nav "Dialing Mode: Power | Switch to Preview My Lists Add new list 31 Back to Campai…" at bounding box center [62, 141] width 125 height 250
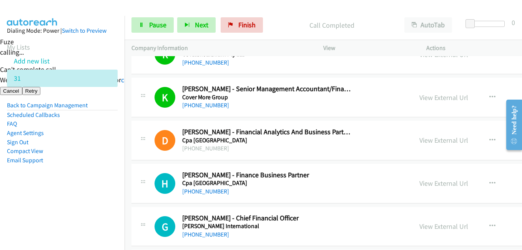
scroll to position [3076, 0]
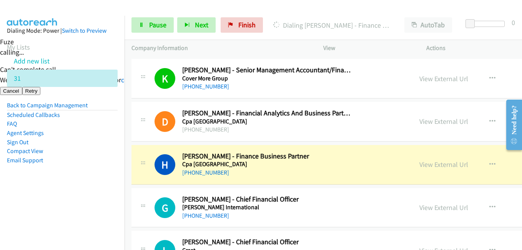
click at [101, 188] on aside "Dialing Mode: Power | Switch to Preview My Lists Add new list 31 Back to Campai…" at bounding box center [62, 108] width 125 height 184
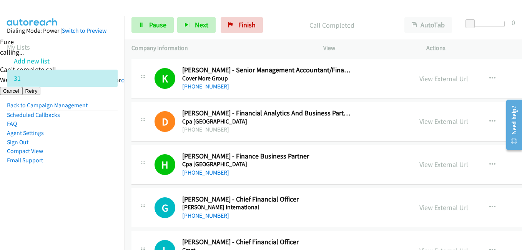
scroll to position [3192, 0]
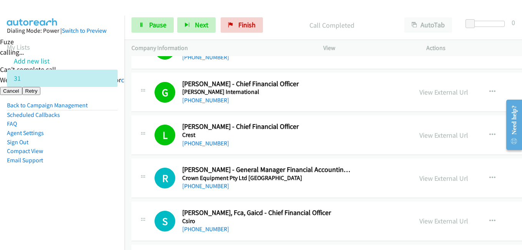
drag, startPoint x: 101, startPoint y: 179, endPoint x: 118, endPoint y: 174, distance: 18.3
click at [99, 179] on aside "Dialing Mode: Power | Switch to Preview My Lists Add new list 31 Back to Campai…" at bounding box center [62, 108] width 125 height 184
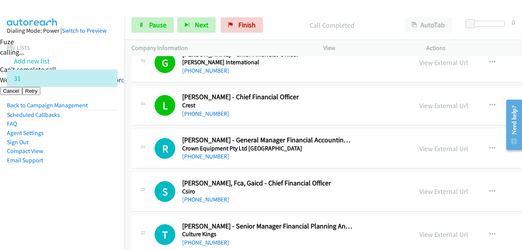
scroll to position [3269, 0]
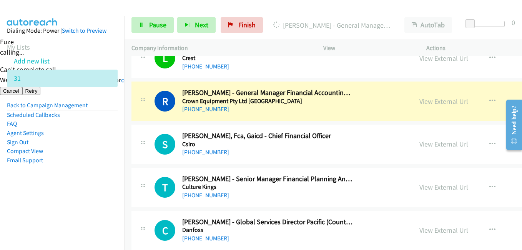
click at [91, 195] on aside "Dialing Mode: Power | Switch to Preview My Lists Add new list 31 Back to Campai…" at bounding box center [62, 108] width 125 height 184
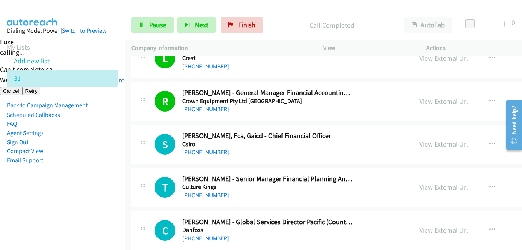
drag, startPoint x: 106, startPoint y: 189, endPoint x: 113, endPoint y: 187, distance: 7.7
click at [106, 189] on aside "Dialing Mode: Power | Switch to Preview My Lists Add new list 31 Back to Campai…" at bounding box center [62, 108] width 125 height 184
click at [105, 195] on aside "Dialing Mode: Power | Switch to Preview My Lists Add new list 31 Back to Campai…" at bounding box center [62, 108] width 125 height 184
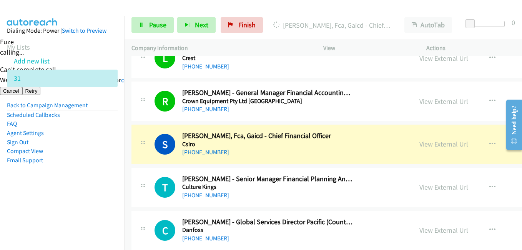
drag, startPoint x: 46, startPoint y: 199, endPoint x: 70, endPoint y: 200, distance: 24.2
click at [47, 200] on nav "Dialing Mode: Power | Switch to Preview My Lists Add new list 31 Back to Campai…" at bounding box center [62, 141] width 125 height 250
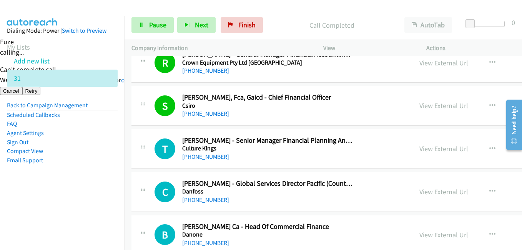
scroll to position [3346, 0]
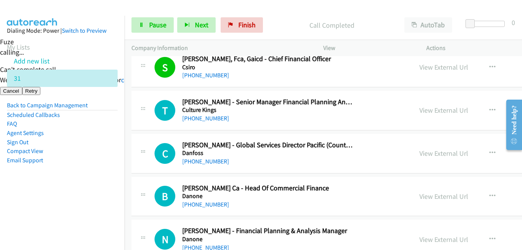
click at [117, 162] on aside "Dialing Mode: Power | Switch to Preview My Lists Add new list 31 Back to Campai…" at bounding box center [62, 108] width 125 height 184
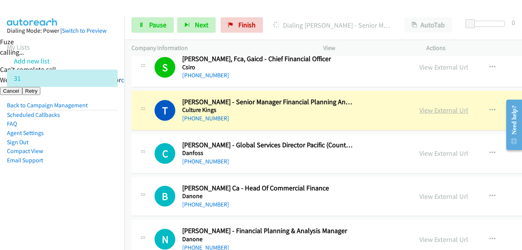
click at [435, 111] on link "View External Url" at bounding box center [444, 110] width 49 height 9
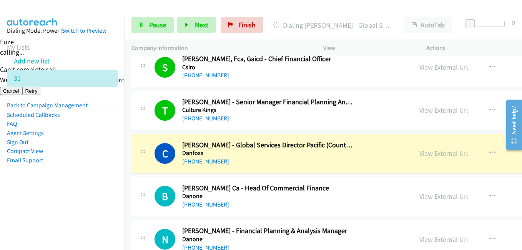
click at [82, 189] on aside "Dialing Mode: Power | Switch to Preview My Lists Add new list 31 Back to Campai…" at bounding box center [62, 108] width 125 height 184
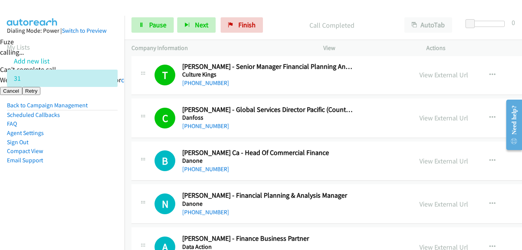
scroll to position [3422, 0]
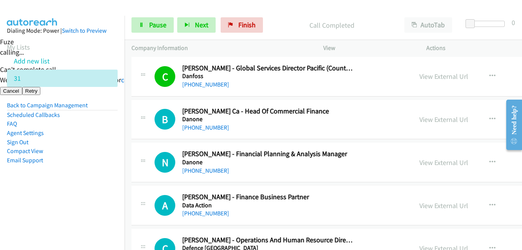
drag, startPoint x: 86, startPoint y: 181, endPoint x: 124, endPoint y: 175, distance: 38.8
click at [91, 180] on aside "Dialing Mode: Power | Switch to Preview My Lists Add new list 31 Back to Campai…" at bounding box center [62, 108] width 125 height 184
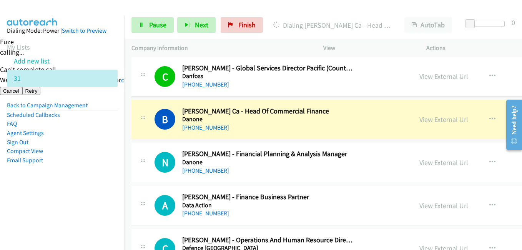
drag, startPoint x: 88, startPoint y: 194, endPoint x: 235, endPoint y: 166, distance: 149.5
click at [89, 193] on aside "Dialing Mode: Power | Switch to Preview My Lists Add new list 31 Back to Campai…" at bounding box center [62, 108] width 125 height 184
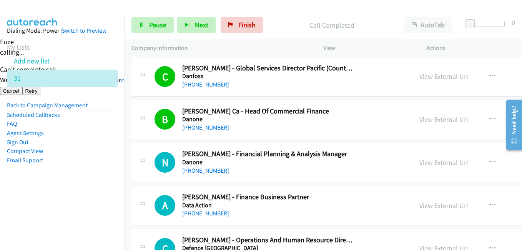
scroll to position [3461, 0]
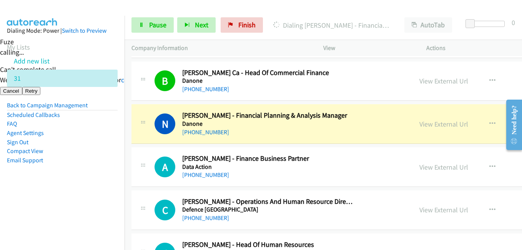
drag, startPoint x: 95, startPoint y: 185, endPoint x: 269, endPoint y: 162, distance: 176.2
click at [98, 185] on aside "Dialing Mode: Power | Switch to Preview My Lists Add new list 31 Back to Campai…" at bounding box center [62, 108] width 125 height 184
drag, startPoint x: 87, startPoint y: 202, endPoint x: 265, endPoint y: 142, distance: 187.5
click at [91, 201] on nav "Dialing Mode: Power | Switch to Preview My Lists Add new list 31 Back to Campai…" at bounding box center [62, 141] width 125 height 250
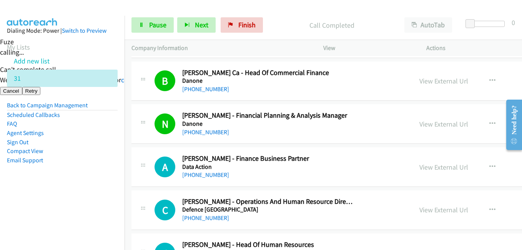
scroll to position [3538, 0]
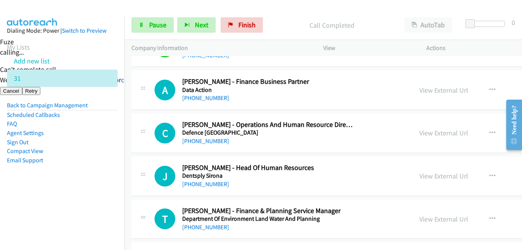
click at [80, 188] on aside "Dialing Mode: Power | Switch to Preview My Lists Add new list 31 Back to Campai…" at bounding box center [62, 108] width 125 height 184
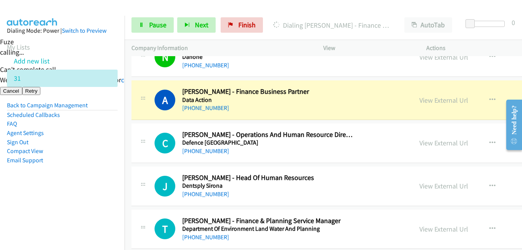
scroll to position [3499, 0]
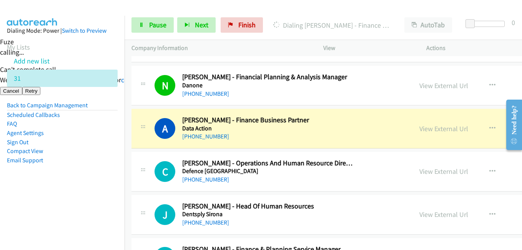
click at [104, 191] on aside "Dialing Mode: Power | Switch to Preview My Lists Add new list 31 Back to Campai…" at bounding box center [62, 108] width 125 height 184
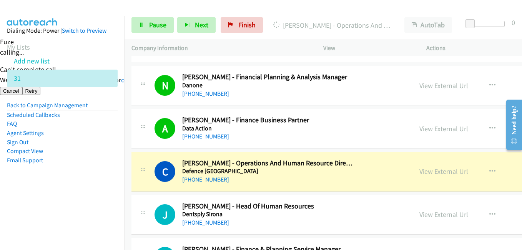
drag, startPoint x: 65, startPoint y: 201, endPoint x: 74, endPoint y: 195, distance: 10.8
click at [65, 201] on nav "Dialing Mode: Power | Switch to Preview My Lists Add new list 31 Back to Campai…" at bounding box center [62, 141] width 125 height 250
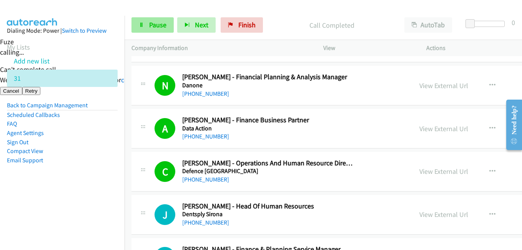
drag, startPoint x: 159, startPoint y: 15, endPoint x: 158, endPoint y: 22, distance: 6.2
click at [159, 15] on div "Start Calls Pause Next Finish Call Completed AutoTab AutoTab 0" at bounding box center [324, 25] width 398 height 30
click at [158, 23] on span "Pause" at bounding box center [157, 24] width 17 height 9
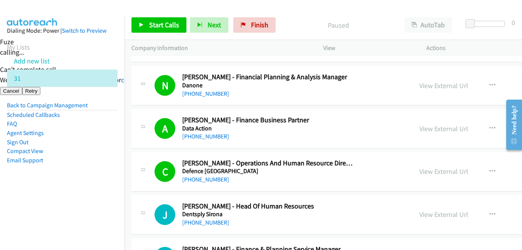
click at [82, 135] on li "Agent Settings" at bounding box center [62, 132] width 111 height 9
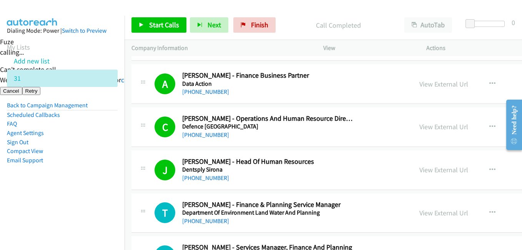
scroll to position [3615, 0]
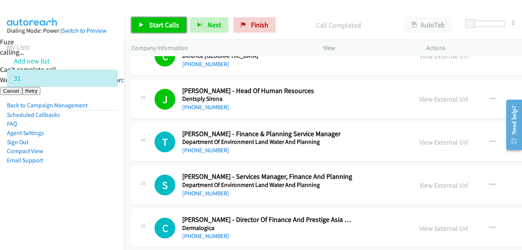
click at [168, 26] on span "Start Calls" at bounding box center [164, 24] width 30 height 9
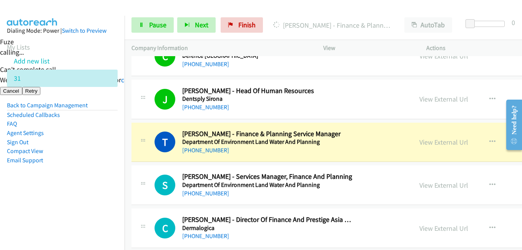
drag, startPoint x: 107, startPoint y: 147, endPoint x: 203, endPoint y: 135, distance: 96.9
click at [107, 147] on li "Compact View" at bounding box center [62, 151] width 111 height 9
click at [424, 143] on link "View External Url" at bounding box center [444, 142] width 49 height 9
click at [148, 26] on link "Pause" at bounding box center [153, 24] width 42 height 15
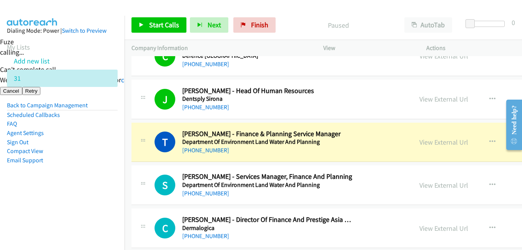
drag, startPoint x: 41, startPoint y: 193, endPoint x: 84, endPoint y: 185, distance: 44.3
click at [42, 193] on aside "Dialing Mode: Power | Switch to Preview My Lists Add new list 31 Back to Campai…" at bounding box center [62, 108] width 125 height 184
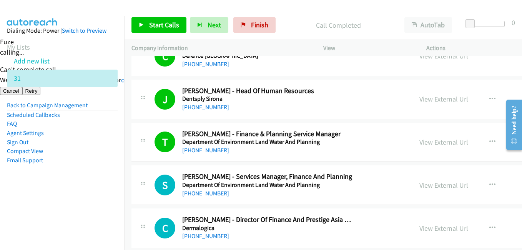
drag, startPoint x: 88, startPoint y: 189, endPoint x: 141, endPoint y: 173, distance: 54.6
click at [88, 189] on aside "Dialing Mode: Power | Switch to Preview My Lists Add new list 31 Back to Campai…" at bounding box center [62, 108] width 125 height 184
click at [164, 25] on span "Start Calls" at bounding box center [164, 24] width 30 height 9
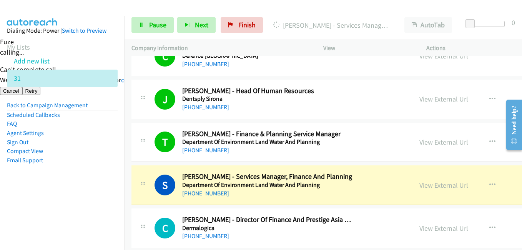
drag, startPoint x: 68, startPoint y: 147, endPoint x: 239, endPoint y: 60, distance: 192.3
click at [68, 147] on li "Compact View" at bounding box center [62, 151] width 111 height 9
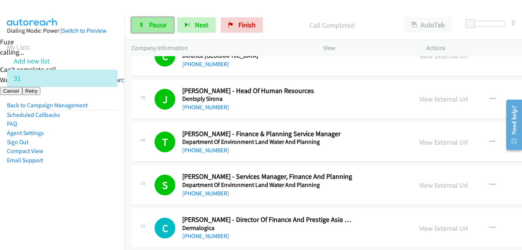
click at [162, 18] on link "Pause" at bounding box center [153, 24] width 42 height 15
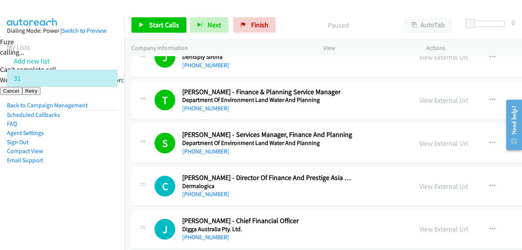
scroll to position [3692, 0]
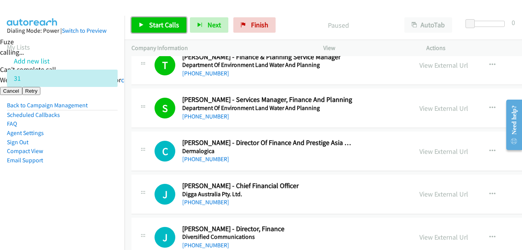
click at [155, 28] on span "Start Calls" at bounding box center [164, 24] width 30 height 9
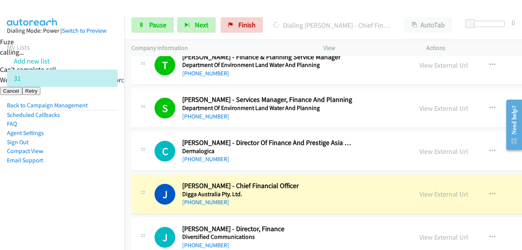
click at [101, 192] on aside "Dialing Mode: Power | Switch to Preview My Lists Add new list 31 Back to Campai…" at bounding box center [62, 108] width 125 height 184
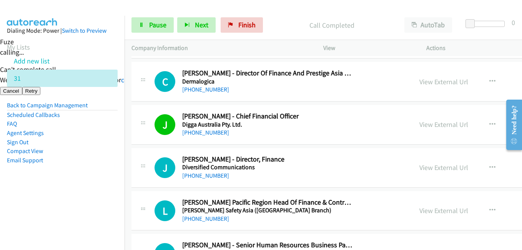
scroll to position [3807, 0]
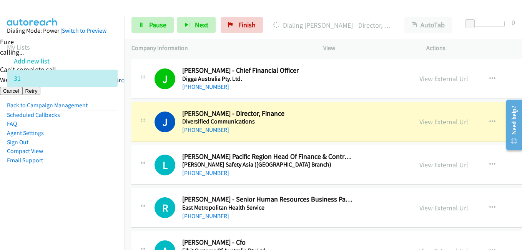
drag, startPoint x: 100, startPoint y: 190, endPoint x: 112, endPoint y: 156, distance: 36.7
click at [100, 190] on aside "Dialing Mode: Power | Switch to Preview My Lists Add new list 31 Back to Campai…" at bounding box center [62, 108] width 125 height 184
click at [155, 17] on div "Start Calls Pause Next Finish [PERSON_NAME] - Director, Finance AutoTab AutoTab…" at bounding box center [324, 25] width 398 height 30
click at [155, 25] on span "Pause" at bounding box center [157, 24] width 17 height 9
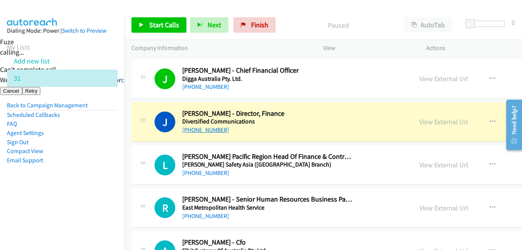
drag, startPoint x: 85, startPoint y: 206, endPoint x: 216, endPoint y: 132, distance: 150.7
click at [86, 205] on nav "Dialing Mode: Power | Switch to Preview My Lists Add new list 31 Back to Campai…" at bounding box center [62, 141] width 125 height 250
drag, startPoint x: 173, startPoint y: 29, endPoint x: 167, endPoint y: 26, distance: 6.5
click at [173, 29] on span "Start Calls" at bounding box center [164, 24] width 30 height 9
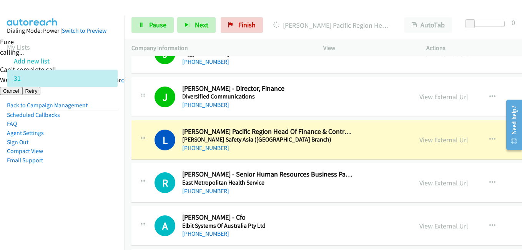
scroll to position [3845, 0]
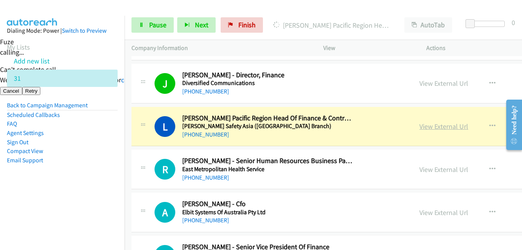
click at [434, 128] on link "View External Url" at bounding box center [444, 126] width 49 height 9
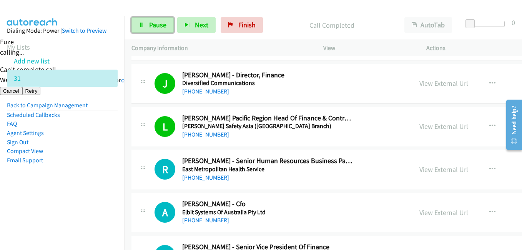
drag, startPoint x: 157, startPoint y: 27, endPoint x: 200, endPoint y: 47, distance: 47.8
click at [157, 27] on span "Pause" at bounding box center [157, 24] width 17 height 9
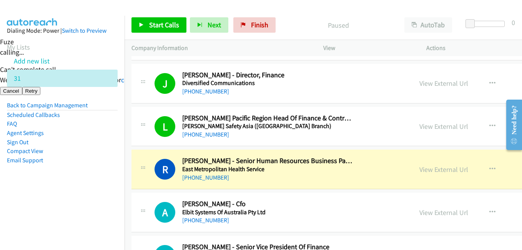
click at [82, 197] on aside "Dialing Mode: Power | Switch to Preview My Lists Add new list 31 Back to Campai…" at bounding box center [62, 108] width 125 height 184
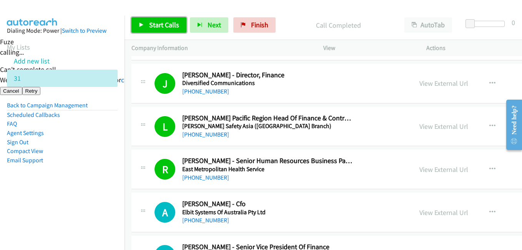
click at [167, 27] on span "Start Calls" at bounding box center [164, 24] width 30 height 9
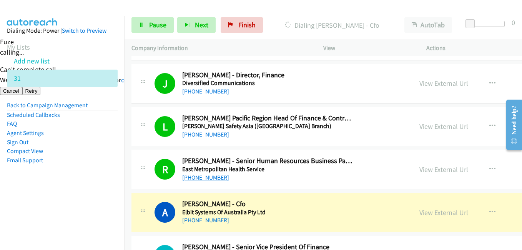
drag, startPoint x: 63, startPoint y: 180, endPoint x: 213, endPoint y: 179, distance: 150.4
click at [63, 180] on aside "Dialing Mode: Power | Switch to Preview My Lists Add new list 31 Back to Campai…" at bounding box center [62, 108] width 125 height 184
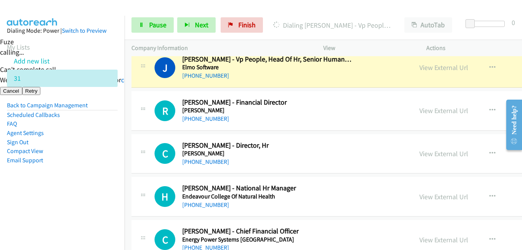
scroll to position [3999, 0]
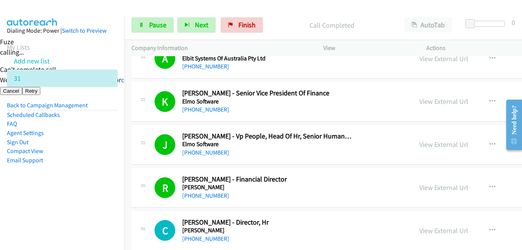
click at [93, 173] on aside "Dialing Mode: Power | Switch to Preview My Lists Add new list 31 Back to Campai…" at bounding box center [62, 108] width 125 height 184
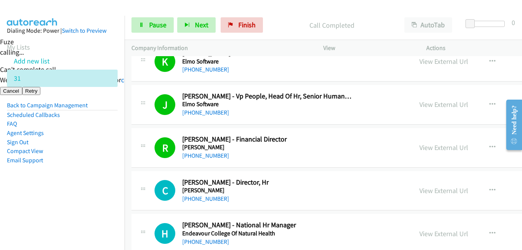
scroll to position [4076, 0]
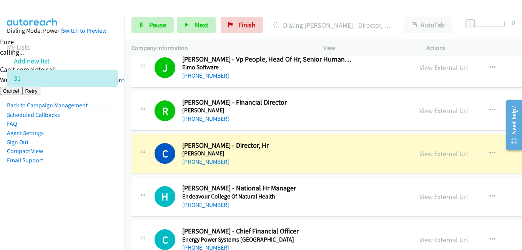
drag, startPoint x: 84, startPoint y: 192, endPoint x: 339, endPoint y: 73, distance: 281.1
click at [87, 188] on aside "Dialing Mode: Power | Switch to Preview My Lists Add new list 31 Back to Campai…" at bounding box center [62, 108] width 125 height 184
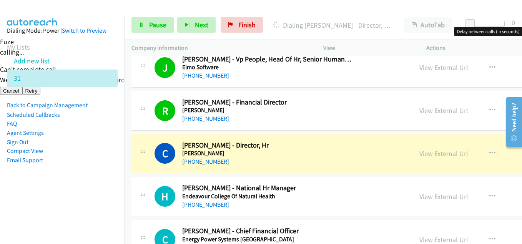
click at [476, 24] on div at bounding box center [487, 24] width 35 height 6
click at [474, 25] on span at bounding box center [475, 23] width 9 height 9
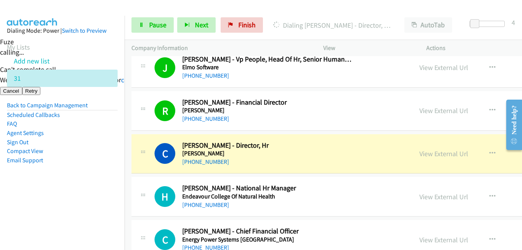
drag, startPoint x: 42, startPoint y: 220, endPoint x: 167, endPoint y: 200, distance: 126.7
click at [42, 220] on nav "Dialing Mode: Power | Switch to Preview My Lists Add new list 31 Back to Campai…" at bounding box center [62, 141] width 125 height 250
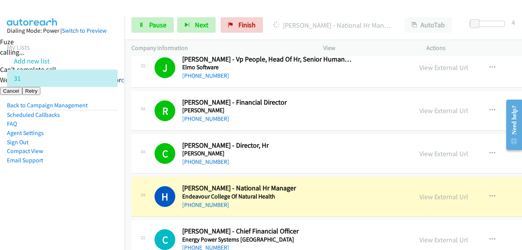
drag, startPoint x: 101, startPoint y: 182, endPoint x: 313, endPoint y: 167, distance: 212.4
click at [111, 180] on aside "Dialing Mode: Power | Switch to Preview My Lists Add new list 31 Back to Campai…" at bounding box center [62, 108] width 125 height 184
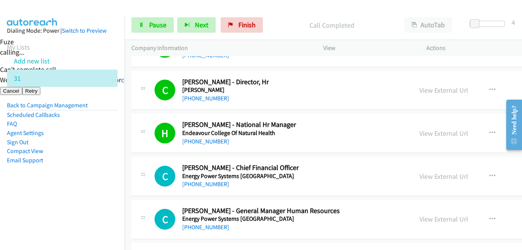
scroll to position [4153, 0]
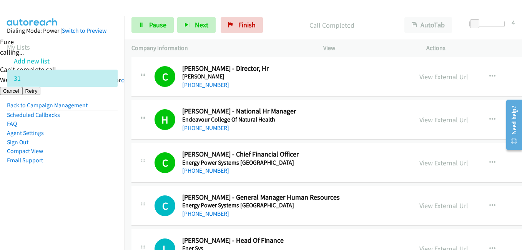
drag, startPoint x: 111, startPoint y: 174, endPoint x: 137, endPoint y: 128, distance: 52.9
click at [111, 174] on aside "Dialing Mode: Power | Switch to Preview My Lists Add new list 31 Back to Campai…" at bounding box center [62, 108] width 125 height 184
drag, startPoint x: 167, startPoint y: 21, endPoint x: 201, endPoint y: 33, distance: 37.1
click at [167, 22] on link "Pause" at bounding box center [153, 24] width 42 height 15
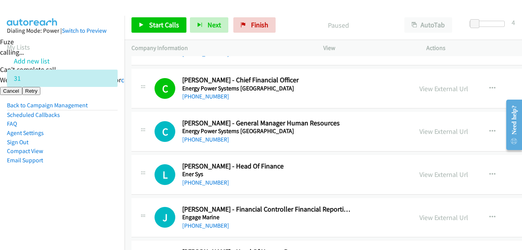
scroll to position [4230, 0]
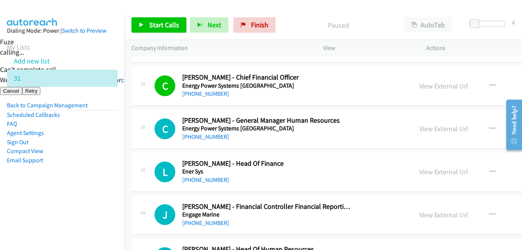
click at [82, 192] on aside "Dialing Mode: Power | Switch to Preview My Lists Add new list 31 Back to Campai…" at bounding box center [62, 108] width 125 height 184
click at [175, 20] on link "Start Calls" at bounding box center [159, 24] width 55 height 15
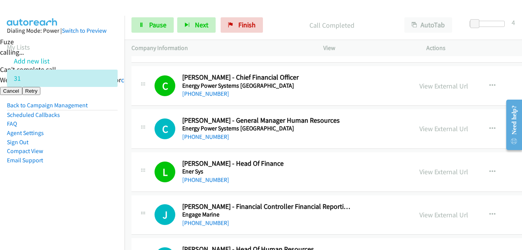
drag, startPoint x: 80, startPoint y: 187, endPoint x: 196, endPoint y: 172, distance: 117.1
click at [85, 184] on aside "Dialing Mode: Power | Switch to Preview My Lists Add new list 31 Back to Campai…" at bounding box center [62, 108] width 125 height 184
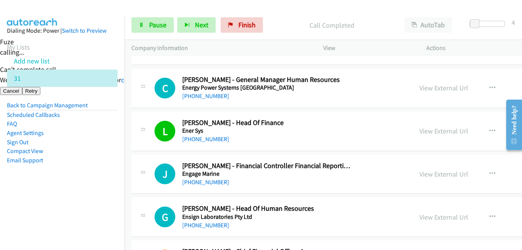
scroll to position [4307, 0]
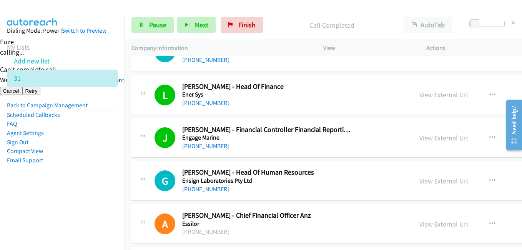
drag, startPoint x: 87, startPoint y: 194, endPoint x: 242, endPoint y: 193, distance: 154.6
click at [87, 194] on aside "Dialing Mode: Power | Switch to Preview My Lists Add new list 31 Back to Campai…" at bounding box center [62, 108] width 125 height 184
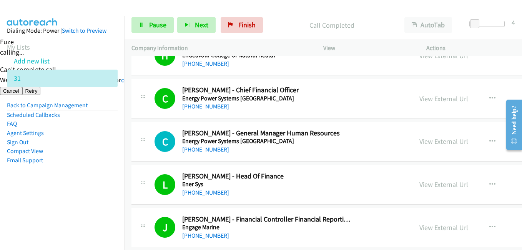
scroll to position [4153, 0]
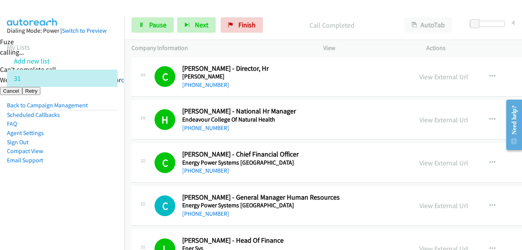
click at [47, 189] on aside "Dialing Mode: Power | Switch to Preview My Lists Add new list 31 Back to Campai…" at bounding box center [62, 108] width 125 height 184
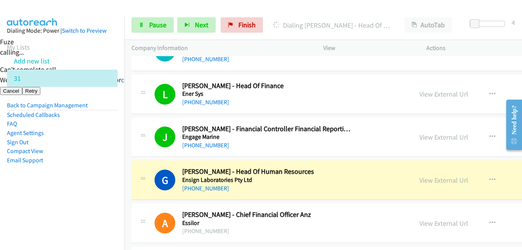
scroll to position [4345, 0]
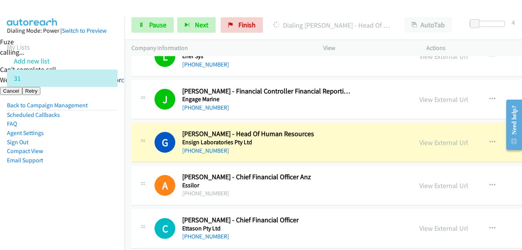
click at [110, 198] on aside "Dialing Mode: Power | Switch to Preview My Lists Add new list 31 Back to Campai…" at bounding box center [62, 108] width 125 height 184
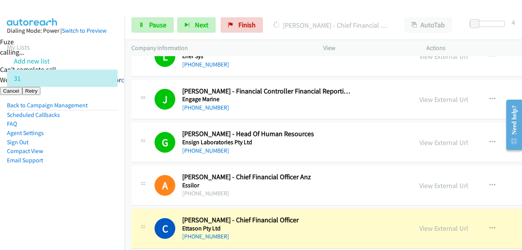
drag, startPoint x: 90, startPoint y: 195, endPoint x: 216, endPoint y: 177, distance: 127.0
click at [99, 193] on aside "Dialing Mode: Power | Switch to Preview My Lists Add new list 31 Back to Campai…" at bounding box center [62, 108] width 125 height 184
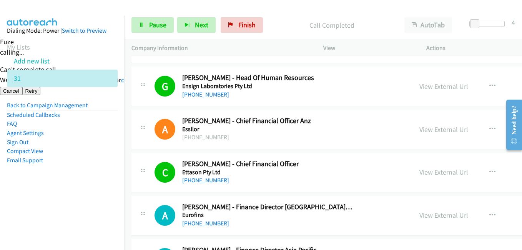
scroll to position [4461, 0]
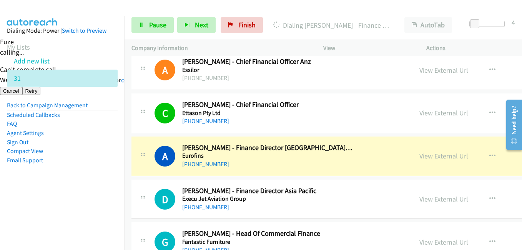
drag, startPoint x: 57, startPoint y: 205, endPoint x: 174, endPoint y: 180, distance: 119.0
click at [62, 205] on nav "Dialing Mode: Power | Switch to Preview My Lists Add new list 31 Back to Campai…" at bounding box center [62, 141] width 125 height 250
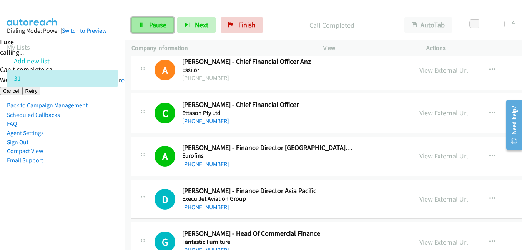
click at [161, 26] on span "Pause" at bounding box center [157, 24] width 17 height 9
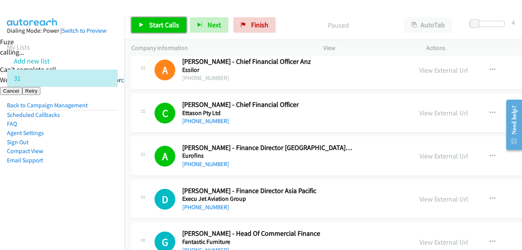
click at [167, 23] on span "Start Calls" at bounding box center [164, 24] width 30 height 9
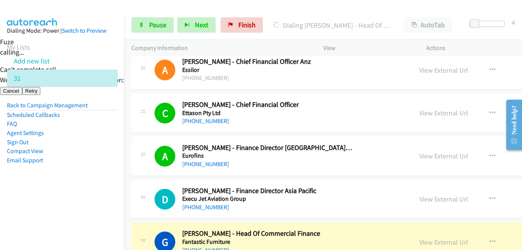
click at [52, 177] on aside "Dialing Mode: Power | Switch to Preview My Lists Add new list 31 Back to Campai…" at bounding box center [62, 108] width 125 height 184
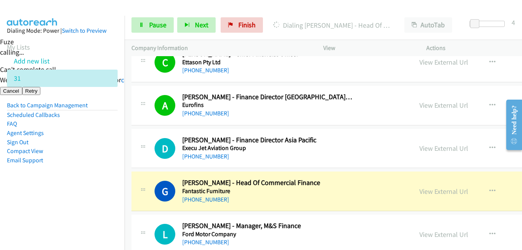
scroll to position [4576, 0]
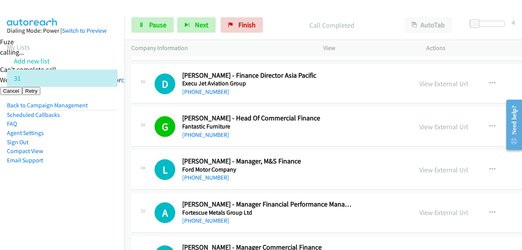
drag, startPoint x: 92, startPoint y: 170, endPoint x: 223, endPoint y: 183, distance: 131.4
click at [95, 170] on aside "Dialing Mode: Power | Switch to Preview My Lists Add new list 31 Back to Campai…" at bounding box center [62, 108] width 125 height 184
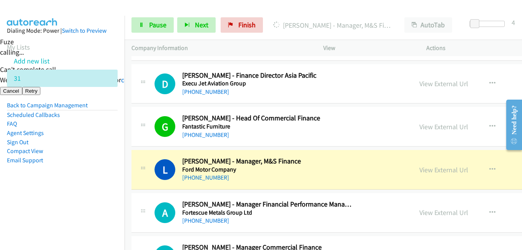
click at [83, 188] on aside "Dialing Mode: Power | Switch to Preview My Lists Add new list 31 Back to Campai…" at bounding box center [62, 108] width 125 height 184
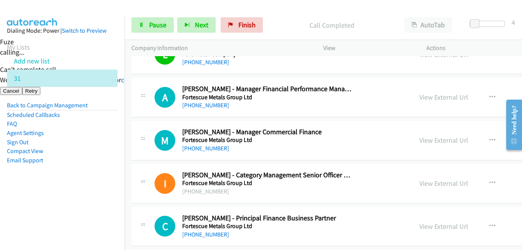
scroll to position [4653, 0]
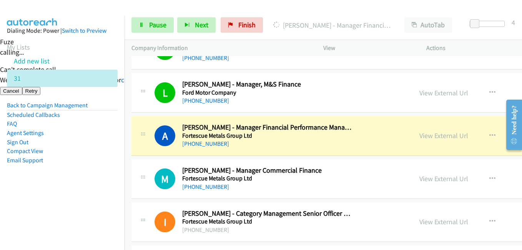
click at [117, 152] on aside "Dialing Mode: Power | Switch to Preview My Lists Add new list 31 Back to Campai…" at bounding box center [62, 108] width 125 height 184
drag, startPoint x: 425, startPoint y: 133, endPoint x: 413, endPoint y: 30, distance: 104.1
drag, startPoint x: 420, startPoint y: 136, endPoint x: 426, endPoint y: 128, distance: 9.6
click at [436, 136] on link "View External Url" at bounding box center [444, 135] width 49 height 9
click at [151, 23] on span "Pause" at bounding box center [157, 24] width 17 height 9
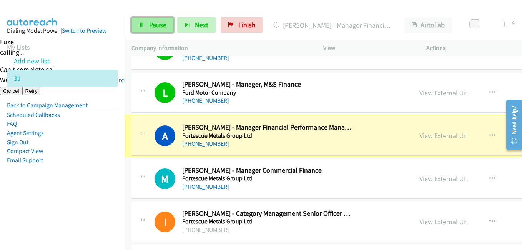
scroll to position [4638, 0]
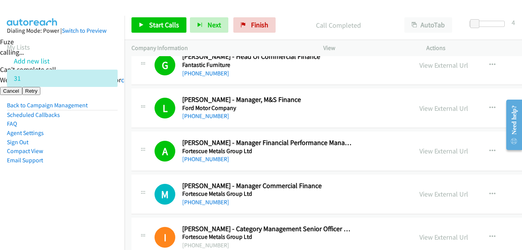
drag, startPoint x: 60, startPoint y: 171, endPoint x: 120, endPoint y: 175, distance: 59.7
click at [62, 171] on aside "Dialing Mode: Power | Switch to Preview My Lists Add new list 31 Back to Campai…" at bounding box center [62, 108] width 125 height 184
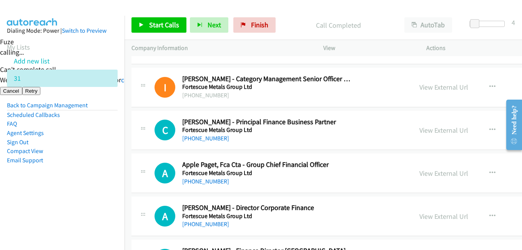
scroll to position [4753, 0]
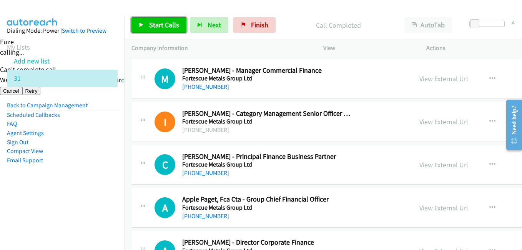
click at [165, 25] on span "Start Calls" at bounding box center [164, 24] width 30 height 9
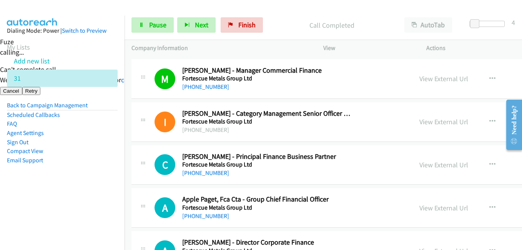
click at [104, 184] on aside "Dialing Mode: Power | Switch to Preview My Lists Add new list 31 Back to Campai…" at bounding box center [62, 108] width 125 height 184
drag, startPoint x: 72, startPoint y: 205, endPoint x: 93, endPoint y: 197, distance: 22.6
click at [72, 205] on nav "Dialing Mode: Power | Switch to Preview My Lists Add new list 31 Back to Campai…" at bounding box center [62, 141] width 125 height 250
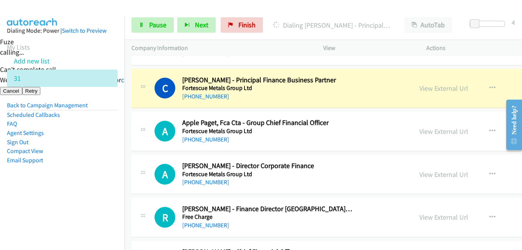
scroll to position [4830, 0]
drag, startPoint x: 94, startPoint y: 198, endPoint x: 163, endPoint y: 173, distance: 74.1
click at [95, 198] on aside "Dialing Mode: Power | Switch to Preview My Lists Add new list 31 Back to Campai…" at bounding box center [62, 108] width 125 height 184
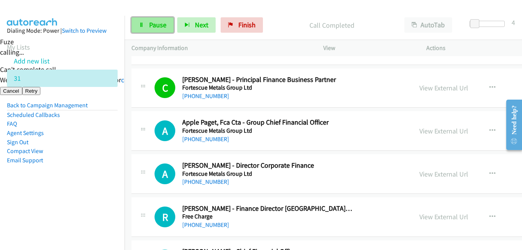
click at [160, 27] on span "Pause" at bounding box center [157, 24] width 17 height 9
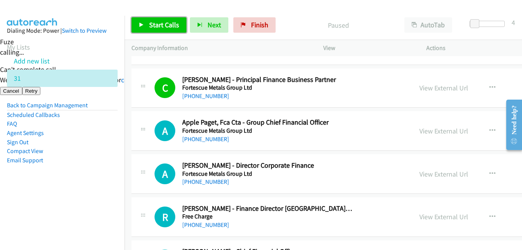
click at [166, 28] on span "Start Calls" at bounding box center [164, 24] width 30 height 9
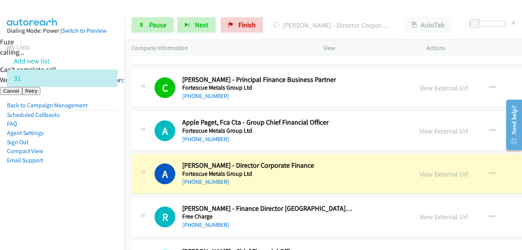
click at [90, 191] on aside "Dialing Mode: Power | Switch to Preview My Lists Add new list 31 Back to Campai…" at bounding box center [62, 108] width 125 height 184
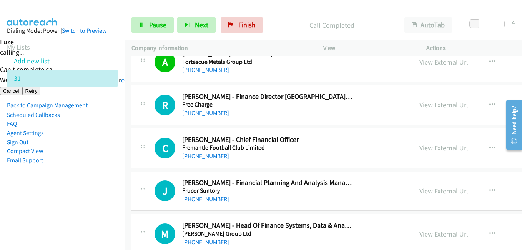
scroll to position [4945, 0]
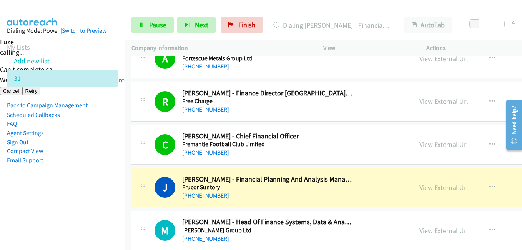
drag, startPoint x: 79, startPoint y: 160, endPoint x: 183, endPoint y: 12, distance: 180.3
click at [79, 158] on li "Email Support" at bounding box center [62, 160] width 111 height 9
click at [152, 22] on span "Pause" at bounding box center [157, 24] width 17 height 9
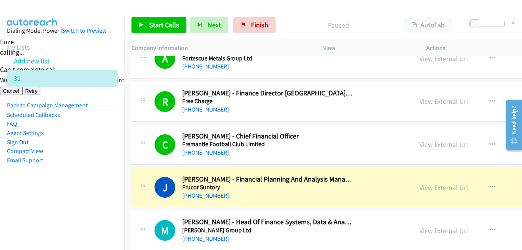
scroll to position [5061, 0]
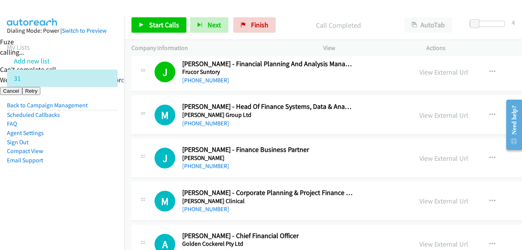
drag, startPoint x: 84, startPoint y: 193, endPoint x: 177, endPoint y: 173, distance: 94.8
click at [85, 192] on aside "Dialing Mode: Power | Switch to Preview My Lists Add new list 31 Back to Campai…" at bounding box center [62, 108] width 125 height 184
drag, startPoint x: 163, startPoint y: 19, endPoint x: 285, endPoint y: 52, distance: 126.5
click at [163, 19] on link "Start Calls" at bounding box center [159, 24] width 55 height 15
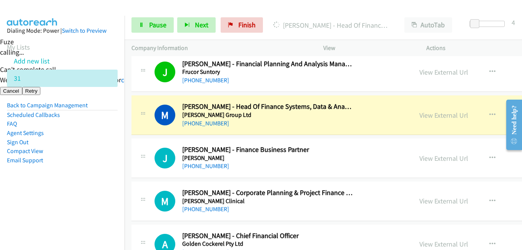
drag, startPoint x: 32, startPoint y: 227, endPoint x: 164, endPoint y: 58, distance: 213.9
click at [40, 214] on nav "Dialing Mode: Power | Switch to Preview My Lists Add new list 31 Back to Campai…" at bounding box center [62, 141] width 125 height 250
drag, startPoint x: 67, startPoint y: 195, endPoint x: 221, endPoint y: 170, distance: 155.4
click at [68, 194] on aside "Dialing Mode: Power | Switch to Preview My Lists Add new list 31 Back to Campai…" at bounding box center [62, 108] width 125 height 184
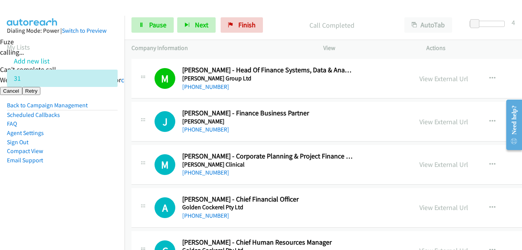
scroll to position [5099, 0]
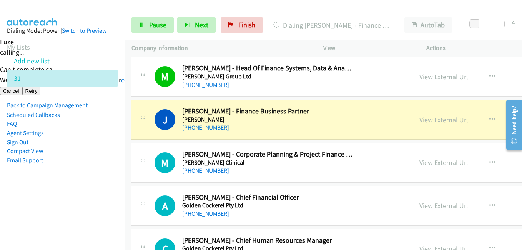
drag, startPoint x: 103, startPoint y: 175, endPoint x: 194, endPoint y: 160, distance: 91.9
click at [103, 175] on aside "Dialing Mode: Power | Switch to Preview My Lists Add new list 31 Back to Campai…" at bounding box center [62, 108] width 125 height 184
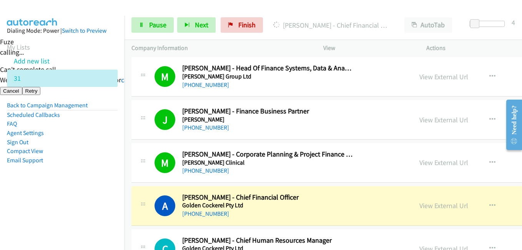
drag, startPoint x: 74, startPoint y: 212, endPoint x: 93, endPoint y: 205, distance: 19.9
click at [75, 211] on nav "Dialing Mode: Power | Switch to Preview My Lists Add new list 31 Back to Campai…" at bounding box center [62, 141] width 125 height 250
click at [107, 165] on aside "Dialing Mode: Power | Switch to Preview My Lists Add new list 31 Back to Campai…" at bounding box center [62, 108] width 125 height 184
click at [105, 203] on nav "Dialing Mode: Power | Switch to Preview My Lists Add new list 31 Back to Campai…" at bounding box center [62, 141] width 125 height 250
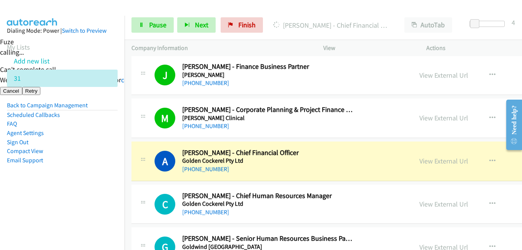
scroll to position [5176, 0]
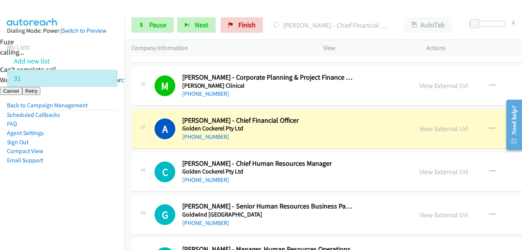
drag, startPoint x: 80, startPoint y: 224, endPoint x: 182, endPoint y: 67, distance: 186.5
click at [83, 222] on nav "Dialing Mode: Power | Switch to Preview My Lists Add new list 31 Back to Campai…" at bounding box center [62, 141] width 125 height 250
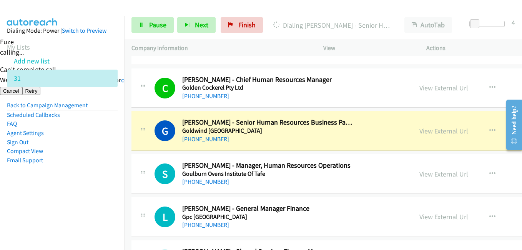
scroll to position [5291, 0]
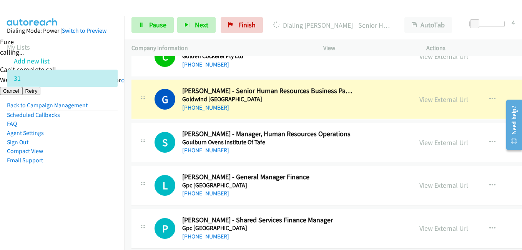
drag, startPoint x: 90, startPoint y: 197, endPoint x: 211, endPoint y: 179, distance: 122.5
click at [90, 197] on aside "Dialing Mode: Power | Switch to Preview My Lists Add new list 31 Back to Campai…" at bounding box center [62, 108] width 125 height 184
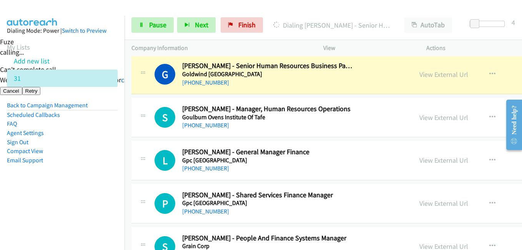
scroll to position [5330, 0]
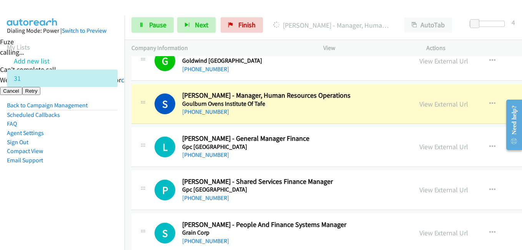
drag, startPoint x: 93, startPoint y: 197, endPoint x: 137, endPoint y: 156, distance: 60.1
click at [93, 197] on aside "Dialing Mode: Power | Switch to Preview My Lists Add new list 31 Back to Campai…" at bounding box center [62, 108] width 125 height 184
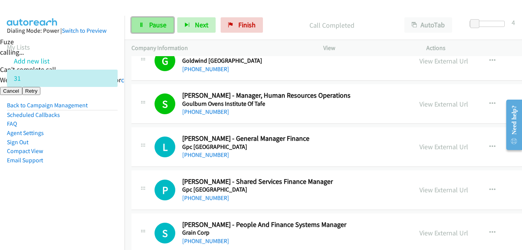
click at [153, 18] on link "Pause" at bounding box center [153, 24] width 42 height 15
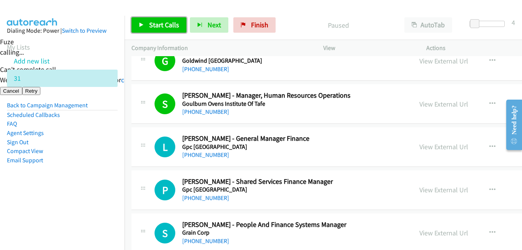
click at [170, 18] on link "Start Calls" at bounding box center [159, 24] width 55 height 15
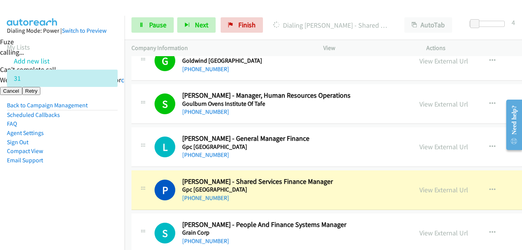
drag, startPoint x: 80, startPoint y: 170, endPoint x: 126, endPoint y: 155, distance: 48.6
click at [85, 151] on aside "Dialing Mode: Power | Switch to Preview My Lists Add new list 31 Back to Campai…" at bounding box center [62, 108] width 125 height 184
click at [104, 143] on li "Sign Out" at bounding box center [62, 142] width 111 height 9
click at [95, 190] on aside "Dialing Mode: Power | Switch to Preview My Lists Add new list 31 Back to Campai…" at bounding box center [62, 108] width 125 height 184
click at [94, 189] on aside "Dialing Mode: Power | Switch to Preview My Lists Add new list 31 Back to Campai…" at bounding box center [62, 108] width 125 height 184
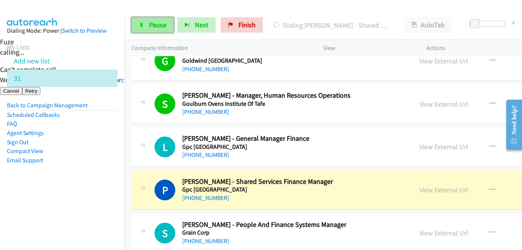
click at [156, 25] on span "Pause" at bounding box center [157, 24] width 17 height 9
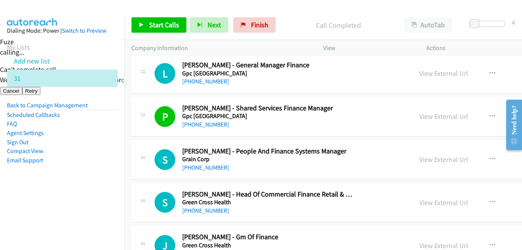
scroll to position [5407, 0]
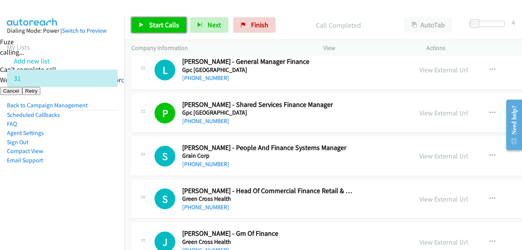
click at [155, 17] on link "Start Calls" at bounding box center [159, 24] width 55 height 15
click at [159, 19] on link "Start Calls" at bounding box center [159, 24] width 55 height 15
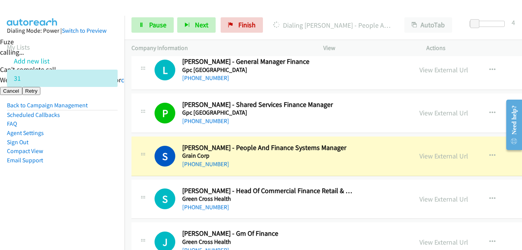
drag, startPoint x: 106, startPoint y: 173, endPoint x: 163, endPoint y: 150, distance: 61.8
click at [106, 172] on aside "Dialing Mode: Power | Switch to Preview My Lists Add new list 31 Back to Campai…" at bounding box center [62, 108] width 125 height 184
click at [169, 27] on link "Pause" at bounding box center [153, 24] width 42 height 15
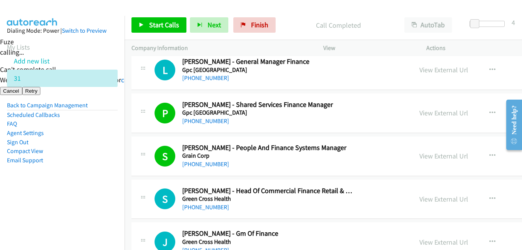
drag, startPoint x: 87, startPoint y: 153, endPoint x: 223, endPoint y: 131, distance: 137.1
click at [88, 153] on li "Compact View" at bounding box center [62, 151] width 111 height 9
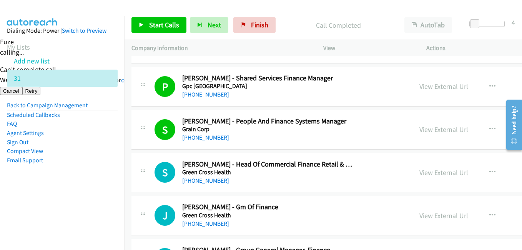
scroll to position [5445, 0]
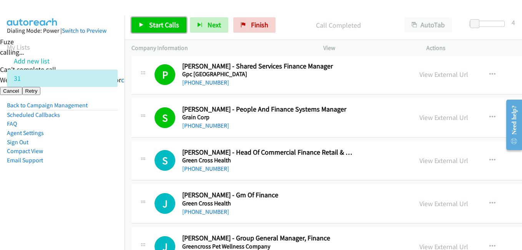
drag, startPoint x: 152, startPoint y: 28, endPoint x: 184, endPoint y: 52, distance: 39.3
click at [152, 28] on span "Start Calls" at bounding box center [164, 24] width 30 height 9
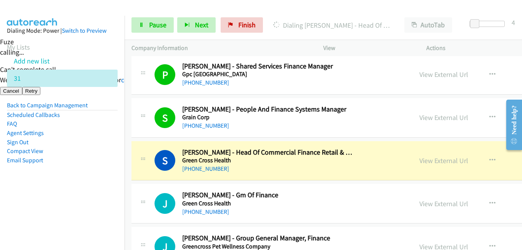
click at [36, 201] on nav "Dialing Mode: Power | Switch to Preview My Lists Add new list 31 Back to Campai…" at bounding box center [62, 141] width 125 height 250
drag, startPoint x: 27, startPoint y: 200, endPoint x: 192, endPoint y: 178, distance: 166.7
click at [27, 200] on nav "Dialing Mode: Power | Switch to Preview My Lists Add new list 31 Back to Campai…" at bounding box center [62, 141] width 125 height 250
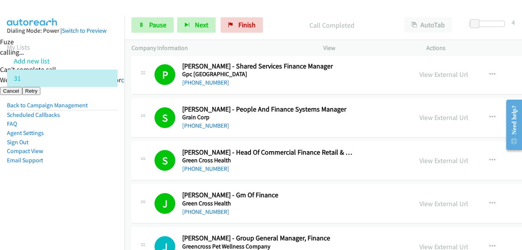
drag, startPoint x: 69, startPoint y: 194, endPoint x: 294, endPoint y: 178, distance: 225.5
click at [70, 193] on aside "Dialing Mode: Power | Switch to Preview My Lists Add new list 31 Back to Campai…" at bounding box center [62, 108] width 125 height 184
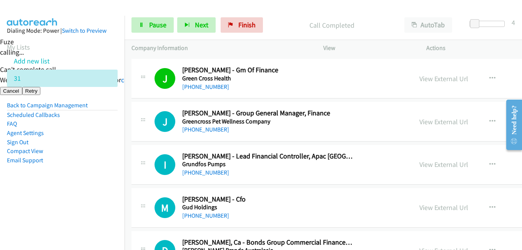
scroll to position [5599, 0]
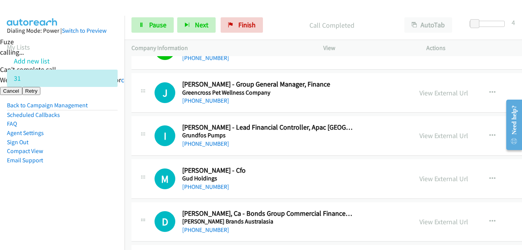
drag, startPoint x: 103, startPoint y: 180, endPoint x: 125, endPoint y: 178, distance: 22.0
click at [104, 182] on aside "Dialing Mode: Power | Switch to Preview My Lists Add new list 31 Back to Campai…" at bounding box center [62, 108] width 125 height 184
drag, startPoint x: 77, startPoint y: 209, endPoint x: 107, endPoint y: 168, distance: 50.4
click at [77, 208] on nav "Dialing Mode: Power | Switch to Preview My Lists Add new list 31 Back to Campai…" at bounding box center [62, 141] width 125 height 250
click at [52, 180] on aside "Dialing Mode: Power | Switch to Preview My Lists Add new list 31 Back to Campai…" at bounding box center [62, 108] width 125 height 184
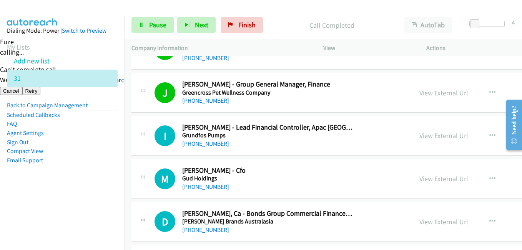
click at [104, 172] on aside "Dialing Mode: Power | Switch to Preview My Lists Add new list 31 Back to Campai…" at bounding box center [62, 108] width 125 height 184
click at [116, 206] on nav "Dialing Mode: Power | Switch to Preview My Lists Add new list 31 Back to Campai…" at bounding box center [62, 141] width 125 height 250
click at [58, 192] on aside "Dialing Mode: Power | Switch to Preview My Lists Add new list 31 Back to Campai…" at bounding box center [62, 108] width 125 height 184
click at [73, 194] on aside "Dialing Mode: Power | Switch to Preview My Lists Add new list 31 Back to Campai…" at bounding box center [62, 108] width 125 height 184
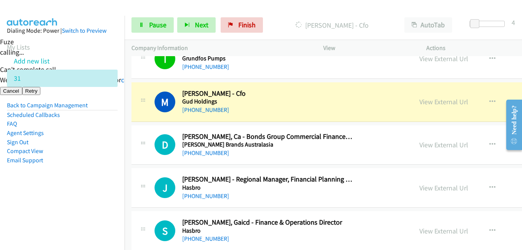
drag, startPoint x: 68, startPoint y: 187, endPoint x: 110, endPoint y: 106, distance: 91.3
click at [69, 186] on aside "Dialing Mode: Power | Switch to Preview My Lists Add new list 31 Back to Campai…" at bounding box center [62, 108] width 125 height 184
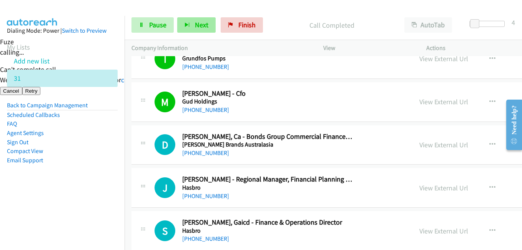
drag, startPoint x: 155, startPoint y: 10, endPoint x: 184, endPoint y: 27, distance: 33.3
click at [156, 15] on main "Start Calls Pause Next Finish Call Completed AutoTab AutoTab 4 Company Informat…" at bounding box center [261, 18] width 522 height 37
click at [156, 26] on span "Pause" at bounding box center [157, 24] width 17 height 9
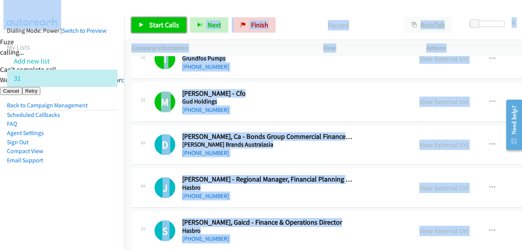
click at [159, 28] on span "Start Calls" at bounding box center [164, 24] width 30 height 9
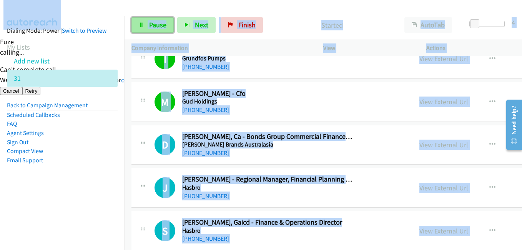
click at [163, 25] on span "Pause" at bounding box center [157, 24] width 17 height 9
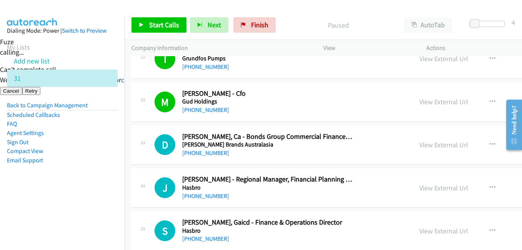
drag, startPoint x: 103, startPoint y: 182, endPoint x: 169, endPoint y: 161, distance: 69.0
click at [105, 182] on aside "Dialing Mode: Power | Switch to Preview My Lists Add new list 31 Back to Campai…" at bounding box center [62, 108] width 125 height 184
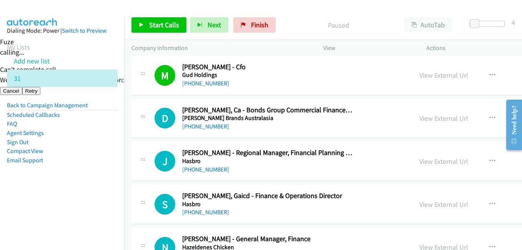
scroll to position [5714, 0]
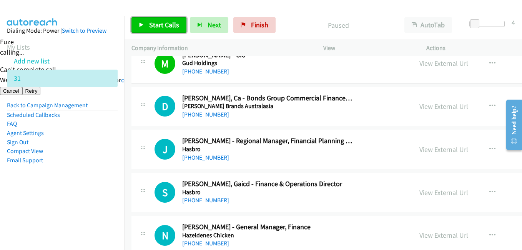
click at [163, 21] on span "Start Calls" at bounding box center [164, 24] width 30 height 9
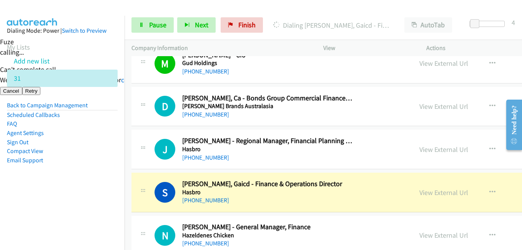
drag, startPoint x: 94, startPoint y: 214, endPoint x: 230, endPoint y: 162, distance: 145.9
click at [95, 212] on nav "Dialing Mode: Power | Switch to Preview My Lists Add new list 31 Back to Campai…" at bounding box center [62, 141] width 125 height 250
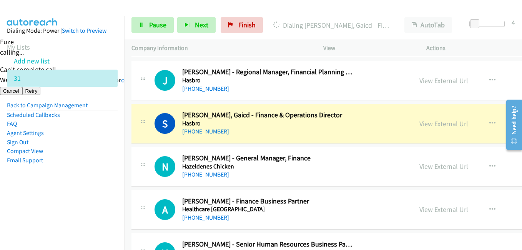
scroll to position [5791, 0]
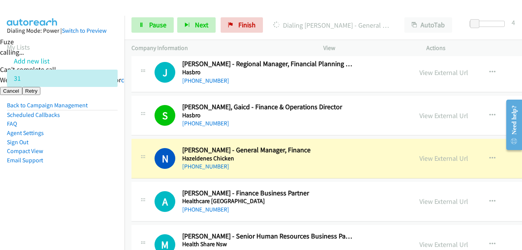
drag, startPoint x: 111, startPoint y: 182, endPoint x: 185, endPoint y: 171, distance: 74.6
click at [111, 182] on aside "Dialing Mode: Power | Switch to Preview My Lists Add new list 31 Back to Campai…" at bounding box center [62, 108] width 125 height 184
click at [420, 160] on link "View External Url" at bounding box center [444, 158] width 49 height 9
click at [154, 21] on span "Pause" at bounding box center [157, 24] width 17 height 9
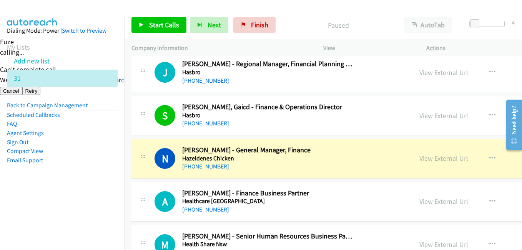
drag, startPoint x: 72, startPoint y: 189, endPoint x: 108, endPoint y: 185, distance: 36.0
click at [76, 189] on aside "Dialing Mode: Power | Switch to Preview My Lists Add new list 31 Back to Campai…" at bounding box center [62, 108] width 125 height 184
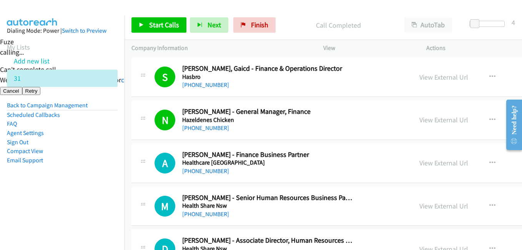
scroll to position [5868, 0]
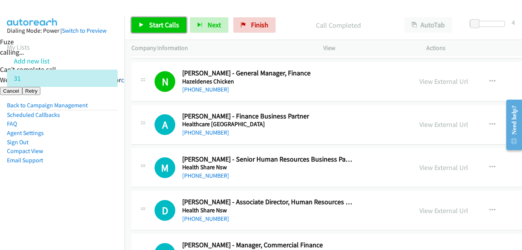
click at [168, 27] on span "Start Calls" at bounding box center [164, 24] width 30 height 9
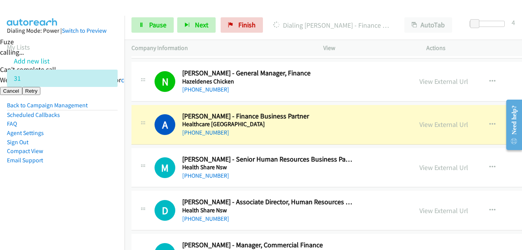
drag, startPoint x: 87, startPoint y: 192, endPoint x: 93, endPoint y: 190, distance: 6.7
click at [87, 192] on aside "Dialing Mode: Power | Switch to Preview My Lists Add new list 31 Back to Campai…" at bounding box center [62, 108] width 125 height 184
drag, startPoint x: 103, startPoint y: 186, endPoint x: 160, endPoint y: 179, distance: 57.3
click at [104, 186] on aside "Dialing Mode: Power | Switch to Preview My Lists Add new list 31 Back to Campai…" at bounding box center [62, 108] width 125 height 184
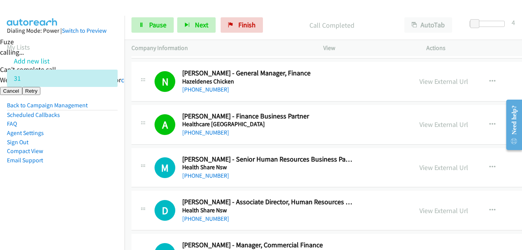
scroll to position [5945, 0]
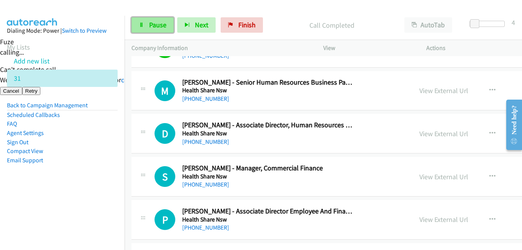
click at [167, 24] on link "Pause" at bounding box center [153, 24] width 42 height 15
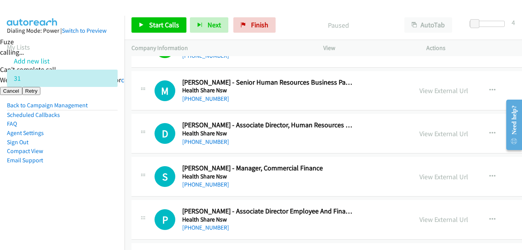
drag, startPoint x: 99, startPoint y: 183, endPoint x: 120, endPoint y: 177, distance: 21.5
click at [99, 183] on aside "Dialing Mode: Power | Switch to Preview My Lists Add new list 31 Back to Campai…" at bounding box center [62, 108] width 125 height 184
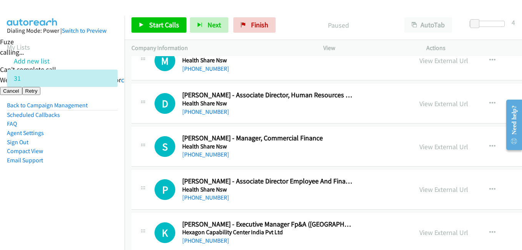
scroll to position [6022, 0]
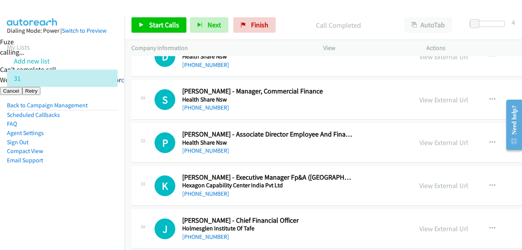
click at [83, 197] on aside "Dialing Mode: Power | Switch to Preview My Lists Add new list 31 Back to Campai…" at bounding box center [62, 108] width 125 height 184
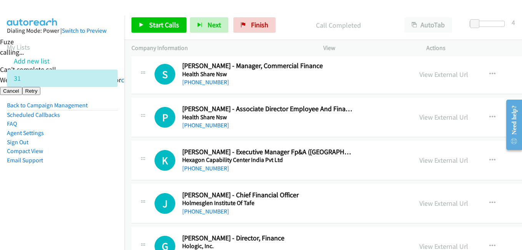
scroll to position [6060, 0]
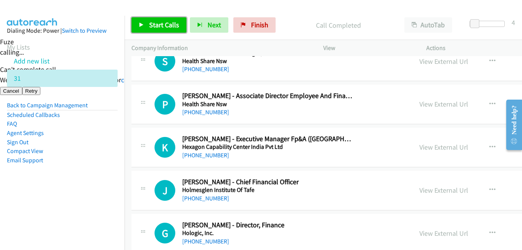
click at [170, 26] on span "Start Calls" at bounding box center [164, 24] width 30 height 9
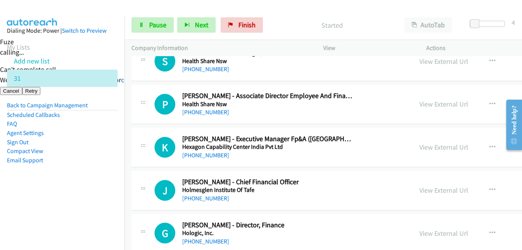
drag, startPoint x: 50, startPoint y: 174, endPoint x: 60, endPoint y: 171, distance: 10.5
click at [50, 174] on aside "Dialing Mode: Power | Switch to Preview My Lists Add new list 31 Back to Campai…" at bounding box center [62, 108] width 125 height 184
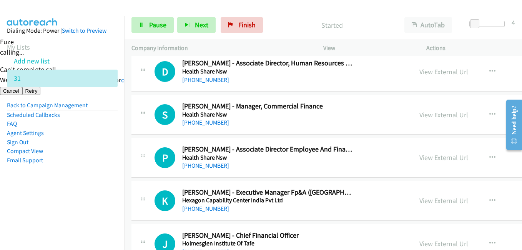
scroll to position [5945, 0]
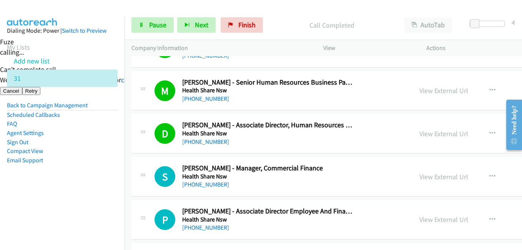
drag, startPoint x: 88, startPoint y: 185, endPoint x: 157, endPoint y: 165, distance: 71.6
click at [88, 184] on aside "Dialing Mode: Power | Switch to Preview My Lists Add new list 31 Back to Campai…" at bounding box center [62, 108] width 125 height 184
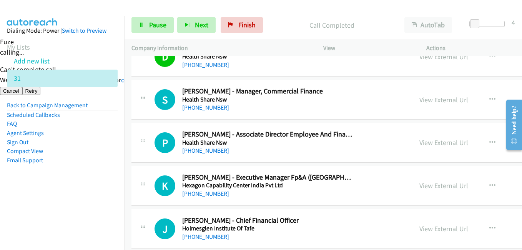
click at [430, 100] on link "View External Url" at bounding box center [444, 99] width 49 height 9
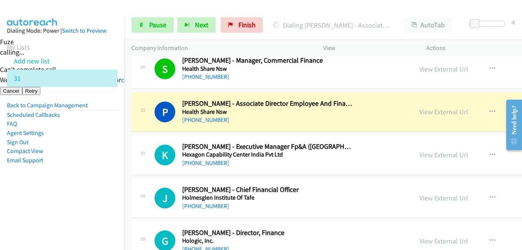
scroll to position [6099, 0]
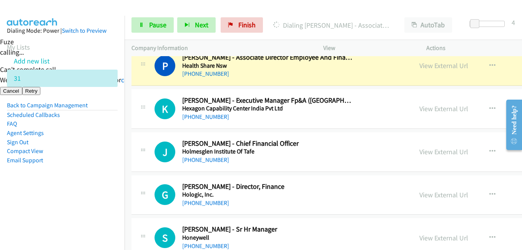
drag, startPoint x: 63, startPoint y: 197, endPoint x: 113, endPoint y: 188, distance: 50.7
click at [66, 196] on aside "Dialing Mode: Power | Switch to Preview My Lists Add new list 31 Back to Campai…" at bounding box center [62, 108] width 125 height 184
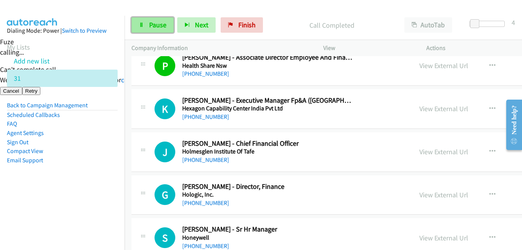
click at [154, 24] on span "Pause" at bounding box center [157, 24] width 17 height 9
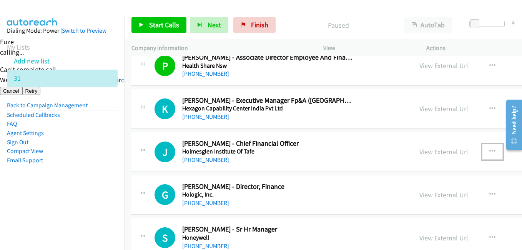
click at [490, 152] on icon "button" at bounding box center [493, 151] width 6 height 6
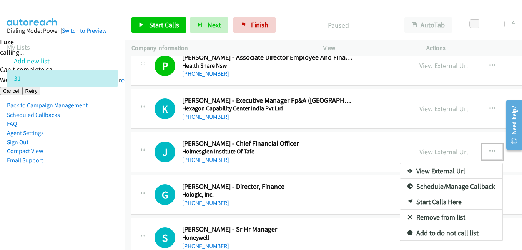
click at [419, 201] on link "Start Calls Here" at bounding box center [451, 201] width 102 height 15
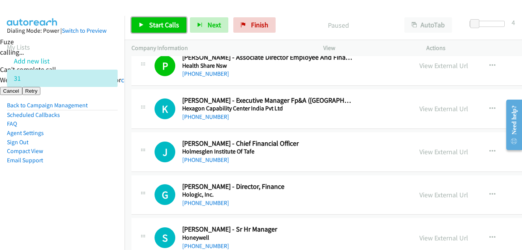
click at [171, 22] on span "Start Calls" at bounding box center [164, 24] width 30 height 9
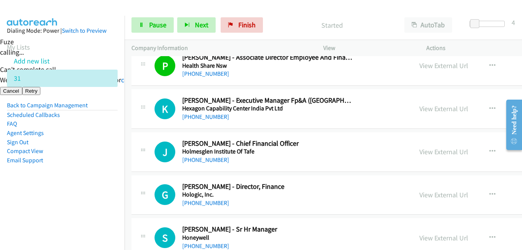
scroll to position [6176, 0]
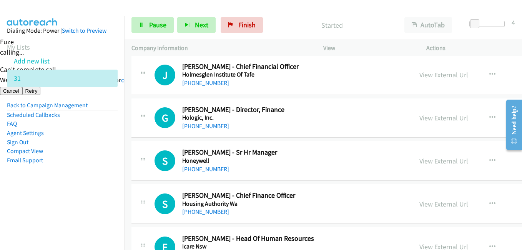
drag, startPoint x: 58, startPoint y: 181, endPoint x: 152, endPoint y: 170, distance: 94.9
click at [60, 182] on aside "Dialing Mode: Power | Switch to Preview My Lists Add new list 31 Back to Campai…" at bounding box center [62, 108] width 125 height 184
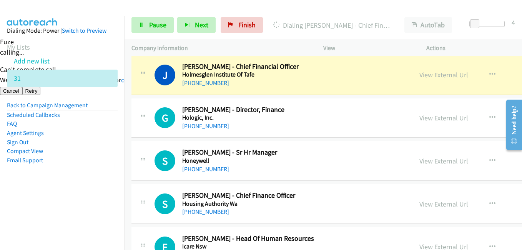
click at [420, 75] on link "View External Url" at bounding box center [444, 74] width 49 height 9
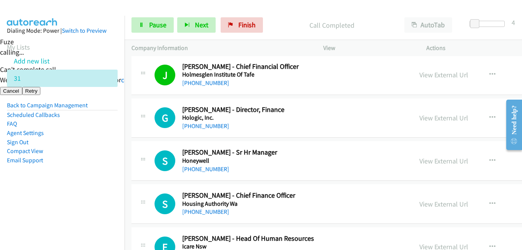
drag, startPoint x: 67, startPoint y: 185, endPoint x: 87, endPoint y: 178, distance: 20.7
click at [70, 185] on aside "Dialing Mode: Power | Switch to Preview My Lists Add new list 31 Back to Campai…" at bounding box center [62, 108] width 125 height 184
click at [430, 117] on link "View External Url" at bounding box center [444, 117] width 49 height 9
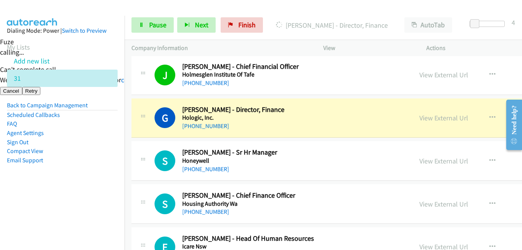
click at [92, 185] on aside "Dialing Mode: Power | Switch to Preview My Lists Add new list 31 Back to Campai…" at bounding box center [62, 108] width 125 height 184
click at [166, 27] on span "Pause" at bounding box center [157, 24] width 17 height 9
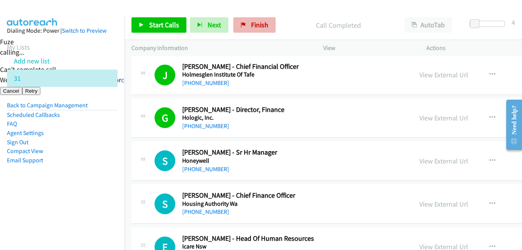
drag, startPoint x: 72, startPoint y: 186, endPoint x: 243, endPoint y: 23, distance: 235.3
click at [73, 186] on aside "Dialing Mode: Power | Switch to Preview My Lists Add new list 31 Back to Campai…" at bounding box center [62, 108] width 125 height 184
click at [158, 18] on link "Start Calls" at bounding box center [159, 24] width 55 height 15
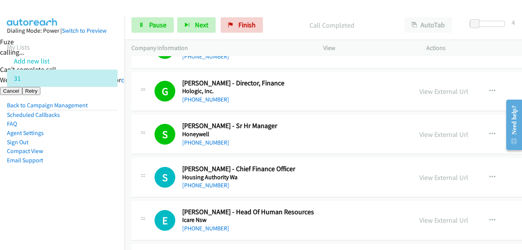
scroll to position [6253, 0]
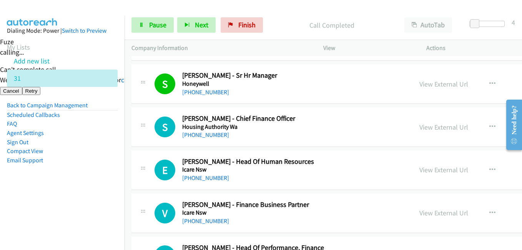
click at [97, 176] on aside "Dialing Mode: Power | Switch to Preview My Lists Add new list 31 Back to Campai…" at bounding box center [62, 108] width 125 height 184
click at [431, 125] on link "View External Url" at bounding box center [444, 127] width 49 height 9
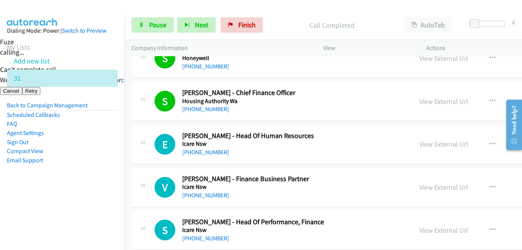
scroll to position [6291, 0]
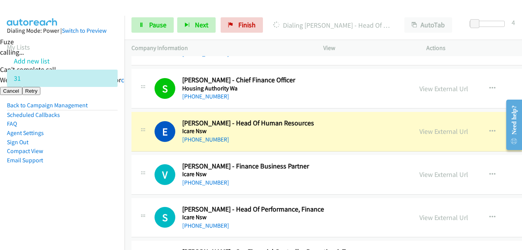
drag, startPoint x: 85, startPoint y: 208, endPoint x: 100, endPoint y: 157, distance: 52.9
click at [86, 200] on nav "Dialing Mode: Power | Switch to Preview My Lists Add new list 31 Back to Campai…" at bounding box center [62, 141] width 125 height 250
click at [429, 135] on link "View External Url" at bounding box center [444, 131] width 49 height 9
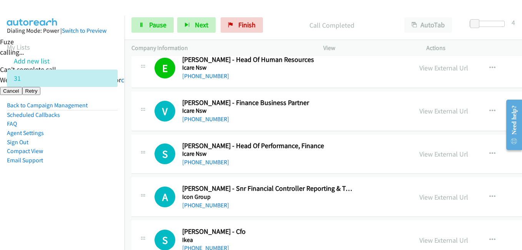
scroll to position [6368, 0]
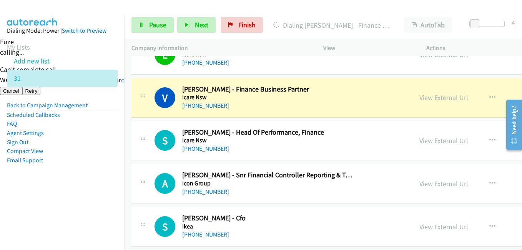
click at [104, 201] on nav "Dialing Mode: Power | Switch to Preview My Lists Add new list 31 Back to Campai…" at bounding box center [62, 141] width 125 height 250
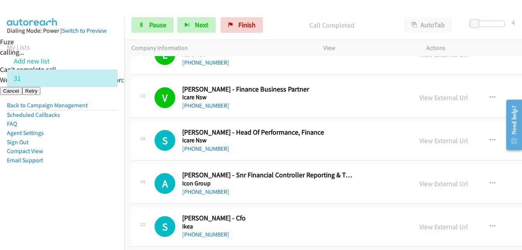
drag, startPoint x: 87, startPoint y: 175, endPoint x: 230, endPoint y: 167, distance: 143.7
click at [87, 175] on aside "Dialing Mode: Power | Switch to Preview My Lists Add new list 31 Back to Campai…" at bounding box center [62, 108] width 125 height 184
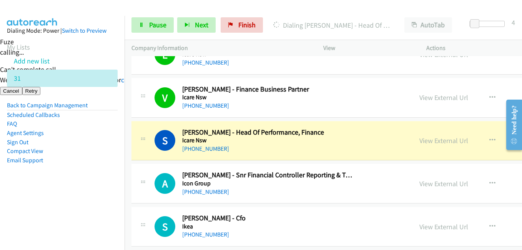
drag, startPoint x: 85, startPoint y: 192, endPoint x: 134, endPoint y: 188, distance: 48.6
click at [88, 192] on aside "Dialing Mode: Power | Switch to Preview My Lists Add new list 31 Back to Campai…" at bounding box center [62, 108] width 125 height 184
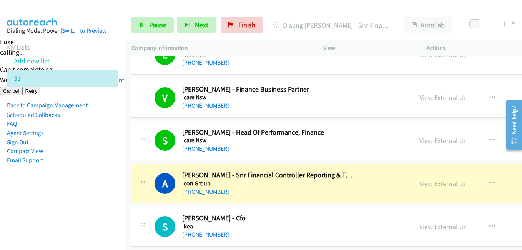
drag, startPoint x: 3, startPoint y: 249, endPoint x: 101, endPoint y: 199, distance: 109.9
click at [4, 249] on nav "Dialing Mode: Power | Switch to Preview My Lists Add new list 31 Back to Campai…" at bounding box center [62, 141] width 125 height 250
click at [163, 21] on span "Pause" at bounding box center [157, 24] width 17 height 9
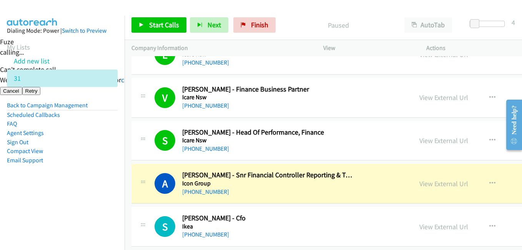
click at [75, 194] on aside "Dialing Mode: Power | Switch to Preview My Lists Add new list 31 Back to Campai…" at bounding box center [62, 108] width 125 height 184
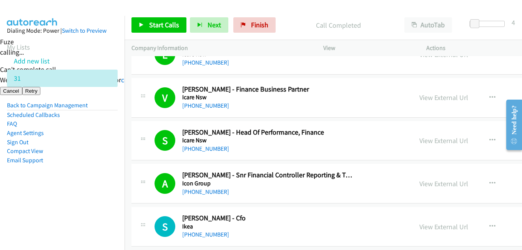
click at [97, 191] on aside "Dialing Mode: Power | Switch to Preview My Lists Add new list 31 Back to Campai…" at bounding box center [62, 108] width 125 height 184
drag, startPoint x: 68, startPoint y: 188, endPoint x: 72, endPoint y: 185, distance: 4.5
click at [68, 188] on aside "Dialing Mode: Power | Switch to Preview My Lists Add new list 31 Back to Campai…" at bounding box center [62, 108] width 125 height 184
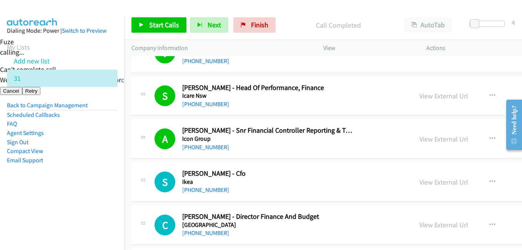
scroll to position [6445, 0]
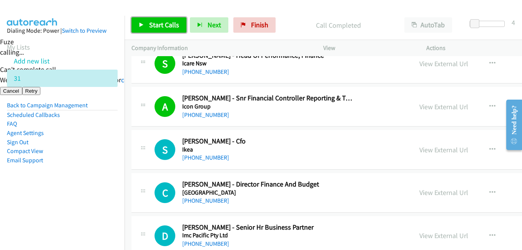
click at [167, 27] on span "Start Calls" at bounding box center [164, 24] width 30 height 9
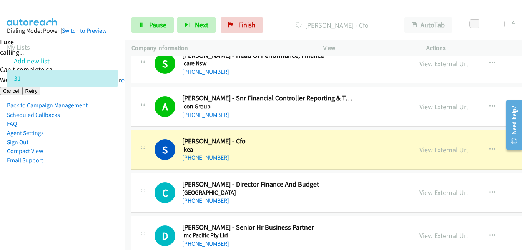
drag, startPoint x: 88, startPoint y: 171, endPoint x: 105, endPoint y: 173, distance: 17.8
click at [88, 171] on aside "Dialing Mode: Power | Switch to Preview My Lists Add new list 31 Back to Campai…" at bounding box center [62, 108] width 125 height 184
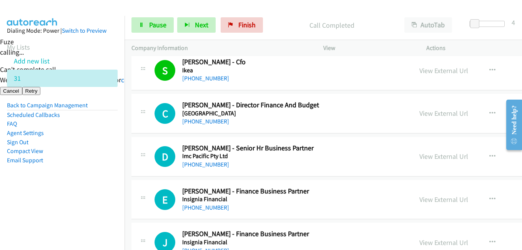
scroll to position [6560, 0]
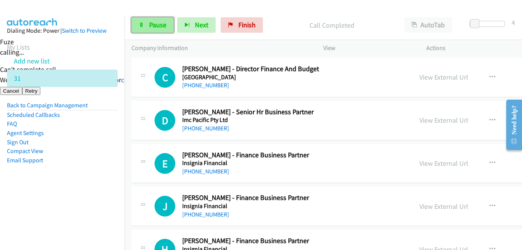
click at [153, 20] on link "Pause" at bounding box center [153, 24] width 42 height 15
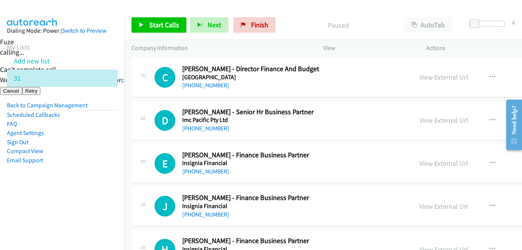
drag, startPoint x: 88, startPoint y: 179, endPoint x: 117, endPoint y: 169, distance: 29.9
click at [88, 179] on aside "Dialing Mode: Power | Switch to Preview My Lists Add new list 31 Back to Campai…" at bounding box center [62, 108] width 125 height 184
click at [165, 25] on span "Start Calls" at bounding box center [164, 24] width 30 height 9
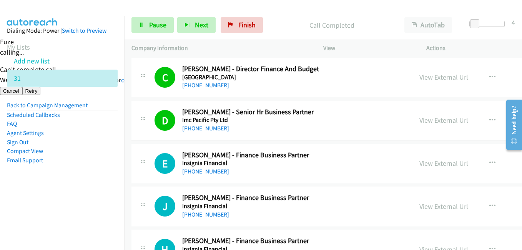
click at [77, 185] on aside "Dialing Mode: Power | Switch to Preview My Lists Add new list 31 Back to Campai…" at bounding box center [62, 108] width 125 height 184
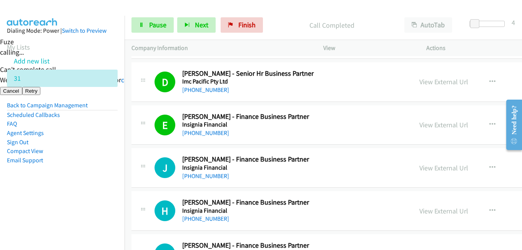
drag, startPoint x: 64, startPoint y: 192, endPoint x: 108, endPoint y: 185, distance: 44.7
click at [65, 192] on aside "Dialing Mode: Power | Switch to Preview My Lists Add new list 31 Back to Campai…" at bounding box center [62, 108] width 125 height 184
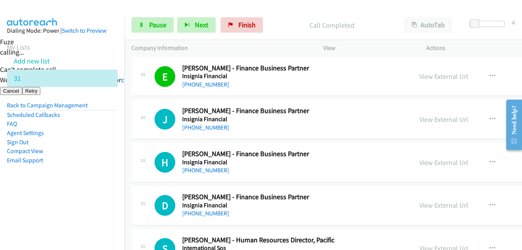
scroll to position [6676, 0]
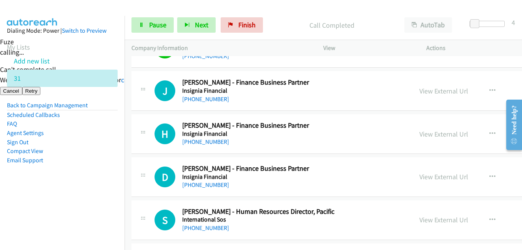
drag, startPoint x: 67, startPoint y: 182, endPoint x: 83, endPoint y: 182, distance: 15.8
click at [67, 182] on aside "Dialing Mode: Power | Switch to Preview My Lists Add new list 31 Back to Campai…" at bounding box center [62, 108] width 125 height 184
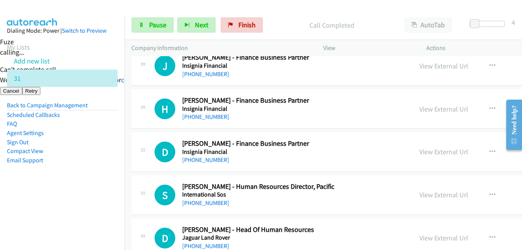
scroll to position [6714, 0]
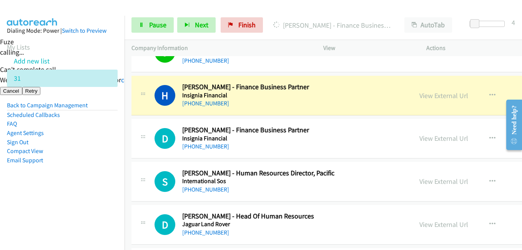
drag, startPoint x: 64, startPoint y: 178, endPoint x: 98, endPoint y: 177, distance: 33.9
click at [64, 178] on aside "Dialing Mode: Power | Switch to Preview My Lists Add new list 31 Back to Campai…" at bounding box center [62, 108] width 125 height 184
click at [148, 23] on link "Pause" at bounding box center [153, 24] width 42 height 15
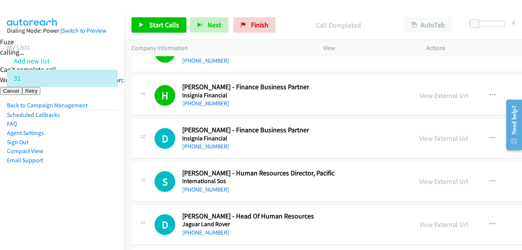
drag, startPoint x: 35, startPoint y: 198, endPoint x: 241, endPoint y: 198, distance: 205.3
click at [36, 198] on aside "Dialing Mode: Power | Switch to Preview My Lists Add new list 31 Back to Campai…" at bounding box center [62, 108] width 125 height 184
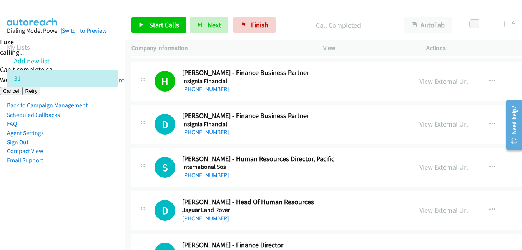
scroll to position [6753, 0]
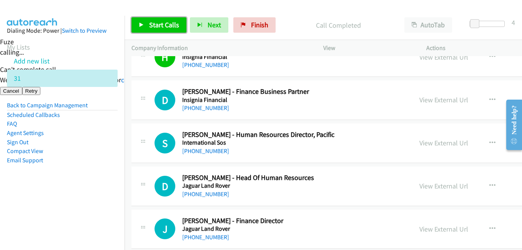
click at [168, 25] on span "Start Calls" at bounding box center [164, 24] width 30 height 9
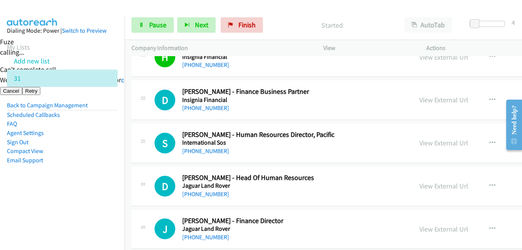
drag, startPoint x: 82, startPoint y: 172, endPoint x: 213, endPoint y: 173, distance: 131.5
click at [87, 173] on aside "Dialing Mode: Power | Switch to Preview My Lists Add new list 31 Back to Campai…" at bounding box center [62, 108] width 125 height 184
click at [146, 25] on link "Pause" at bounding box center [153, 24] width 42 height 15
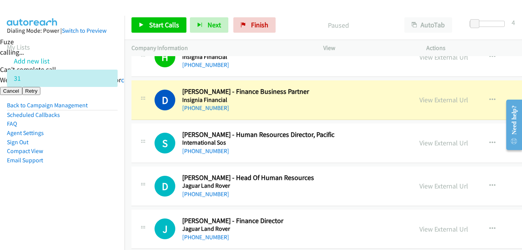
click at [76, 208] on nav "Dialing Mode: Power | Switch to Preview My Lists Add new list 31 Back to Campai…" at bounding box center [62, 141] width 125 height 250
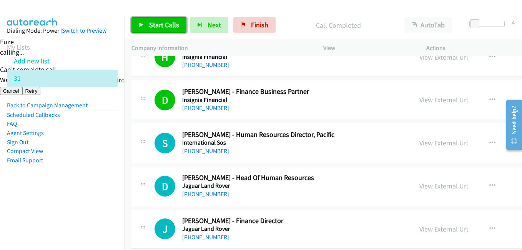
click at [152, 27] on span "Start Calls" at bounding box center [164, 24] width 30 height 9
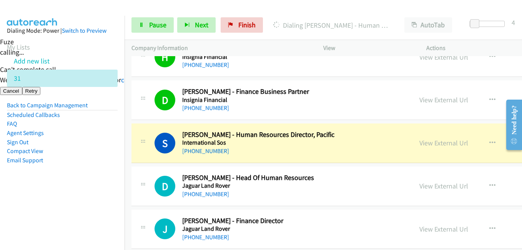
drag, startPoint x: 96, startPoint y: 199, endPoint x: 148, endPoint y: 44, distance: 163.2
click at [96, 199] on aside "Dialing Mode: Power | Switch to Preview My Lists Add new list 31 Back to Campai…" at bounding box center [62, 108] width 125 height 184
click at [153, 25] on span "Pause" at bounding box center [157, 24] width 17 height 9
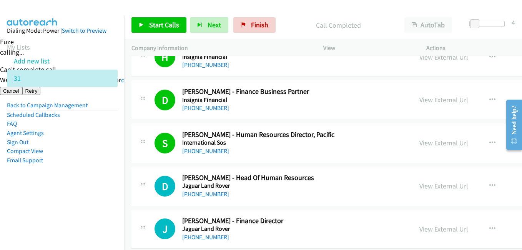
click at [39, 184] on aside "Dialing Mode: Power | Switch to Preview My Lists Add new list 31 Back to Campai…" at bounding box center [62, 108] width 125 height 184
click at [168, 25] on span "Start Calls" at bounding box center [164, 24] width 30 height 9
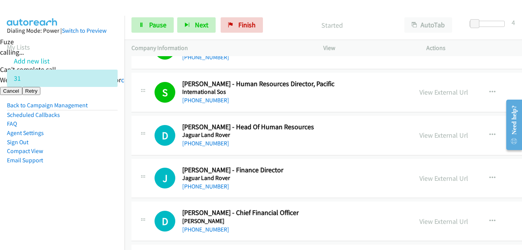
scroll to position [6829, 0]
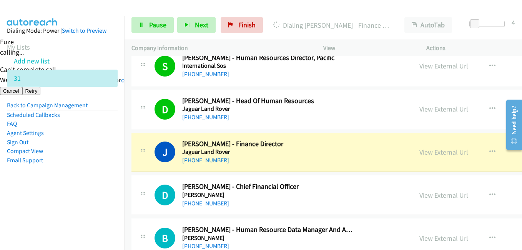
drag, startPoint x: 29, startPoint y: 191, endPoint x: 97, endPoint y: 141, distance: 84.1
click at [29, 191] on aside "Dialing Mode: Power | Switch to Preview My Lists Add new list 31 Back to Campai…" at bounding box center [62, 108] width 125 height 184
